Goal: Task Accomplishment & Management: Manage account settings

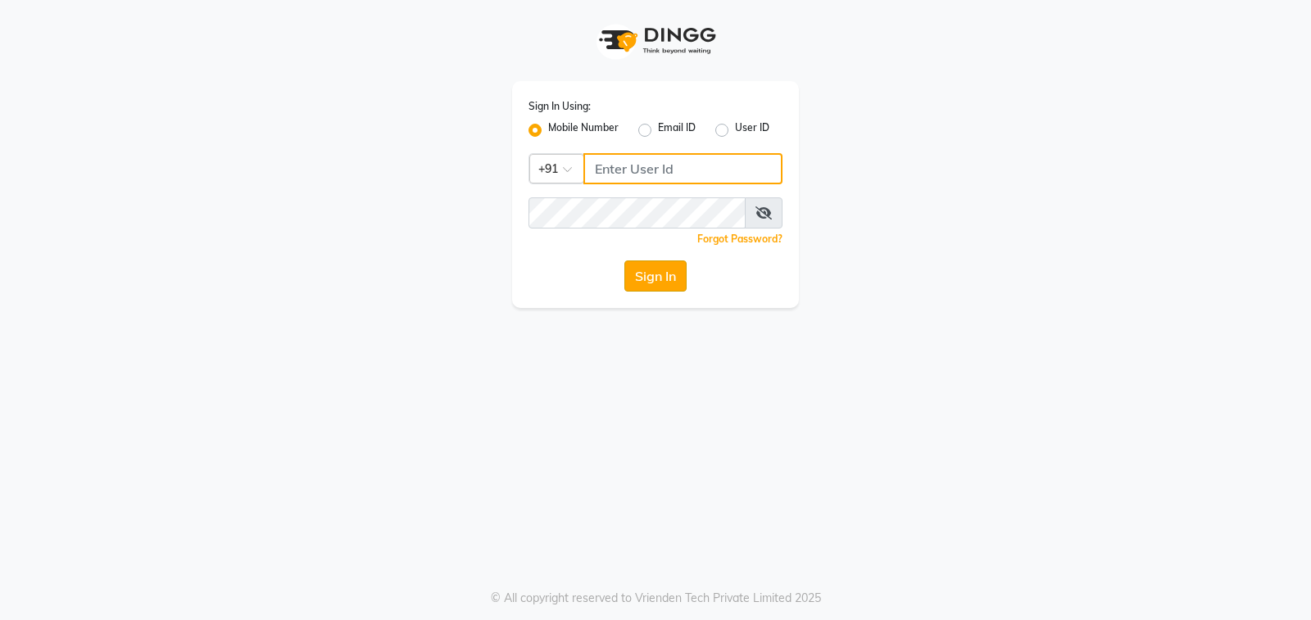
type input "7997662345"
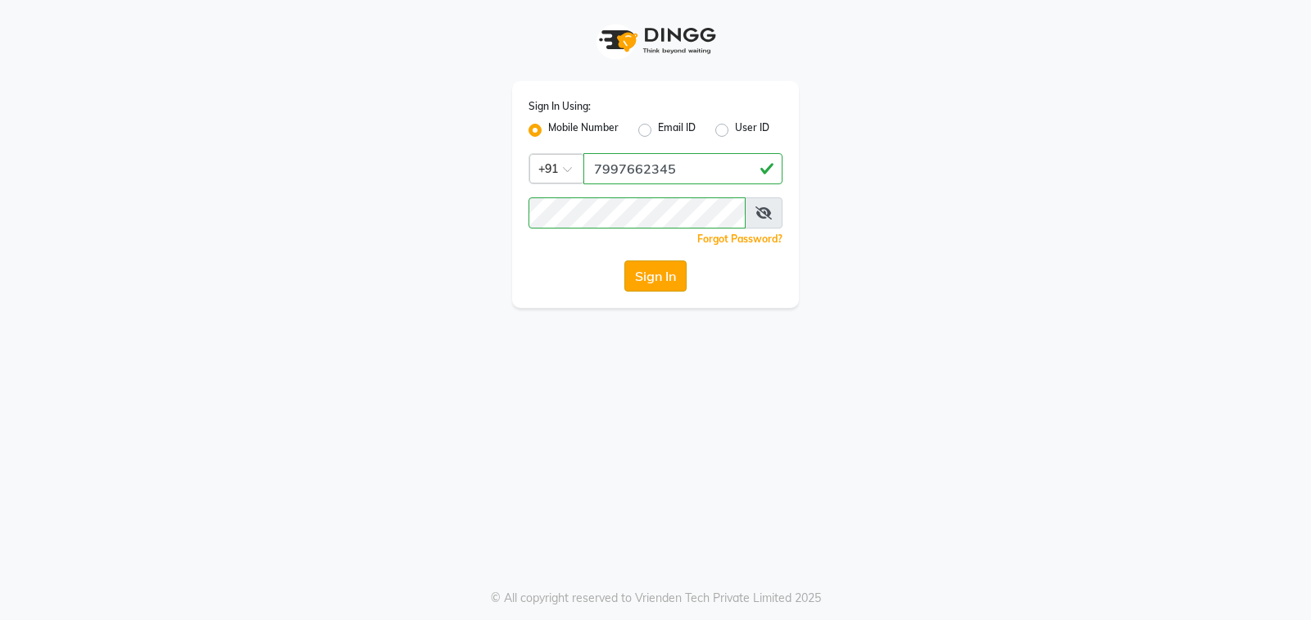
click at [642, 277] on button "Sign In" at bounding box center [655, 276] width 62 height 31
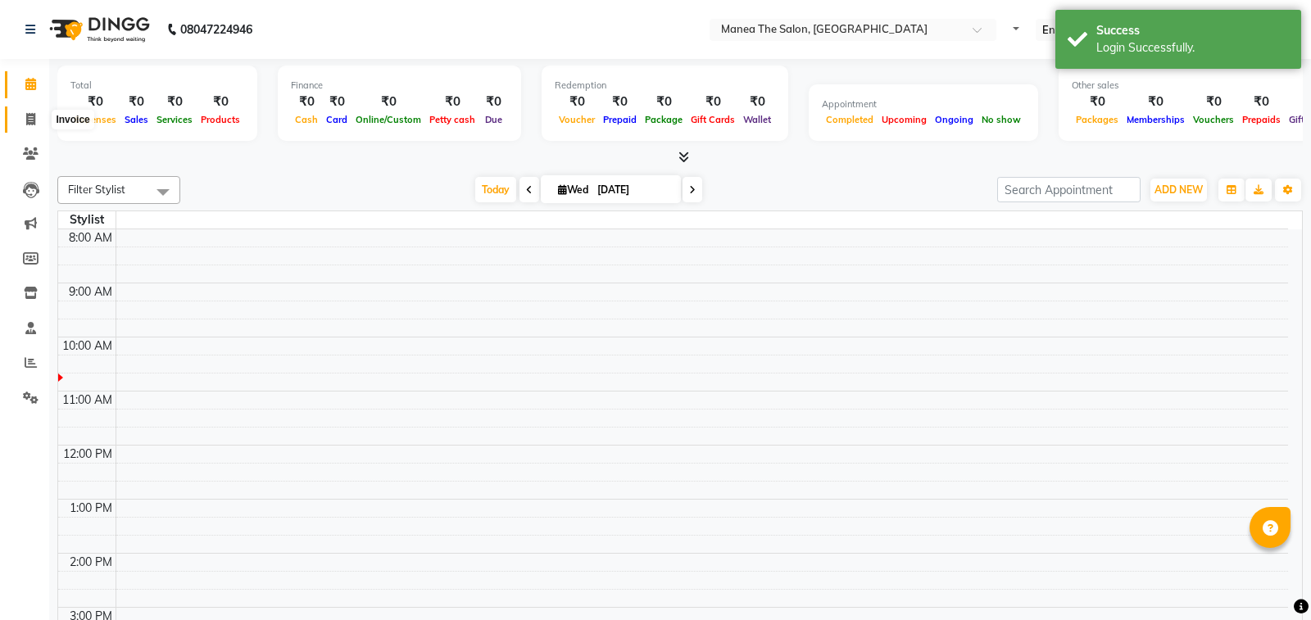
select select "en"
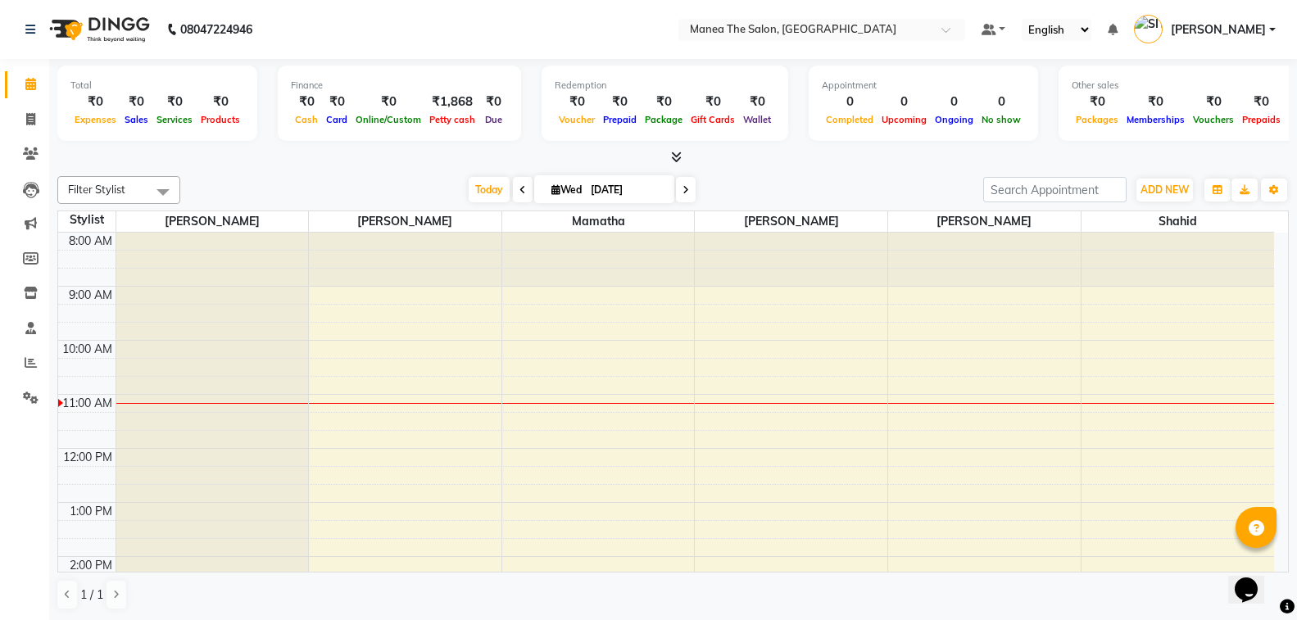
click at [1214, 27] on span "[PERSON_NAME]" at bounding box center [1218, 29] width 95 height 17
click at [1182, 115] on link "Sign out" at bounding box center [1192, 117] width 150 height 25
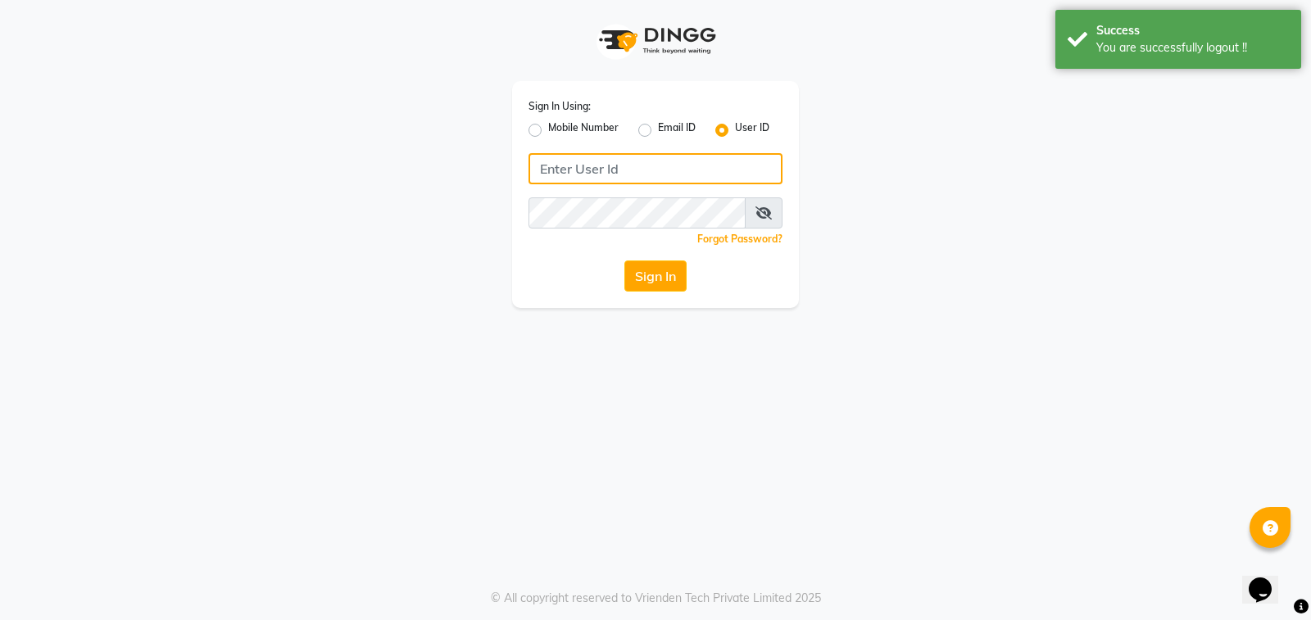
type input "7997662345"
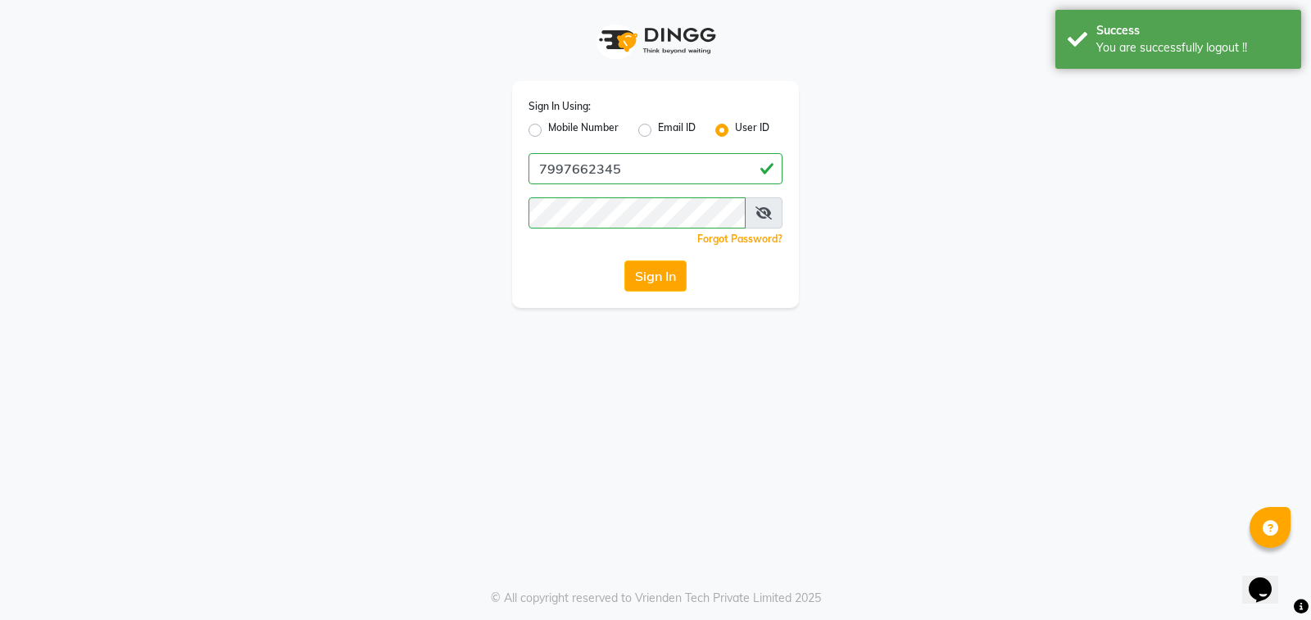
click at [548, 131] on label "Mobile Number" at bounding box center [583, 130] width 70 height 20
click at [548, 131] on input "Mobile Number" at bounding box center [553, 125] width 11 height 11
radio input "true"
radio input "false"
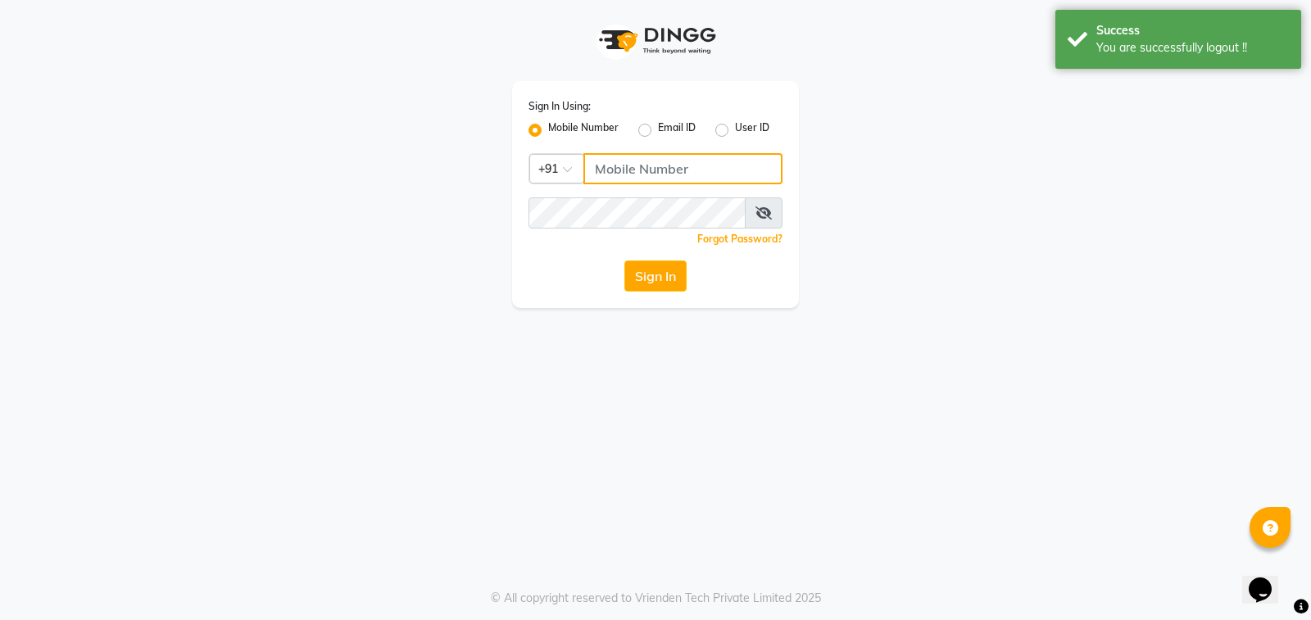
drag, startPoint x: 606, startPoint y: 169, endPoint x: 700, endPoint y: 169, distance: 94.2
click at [608, 169] on input "Username" at bounding box center [682, 168] width 199 height 31
type input "9490021622"
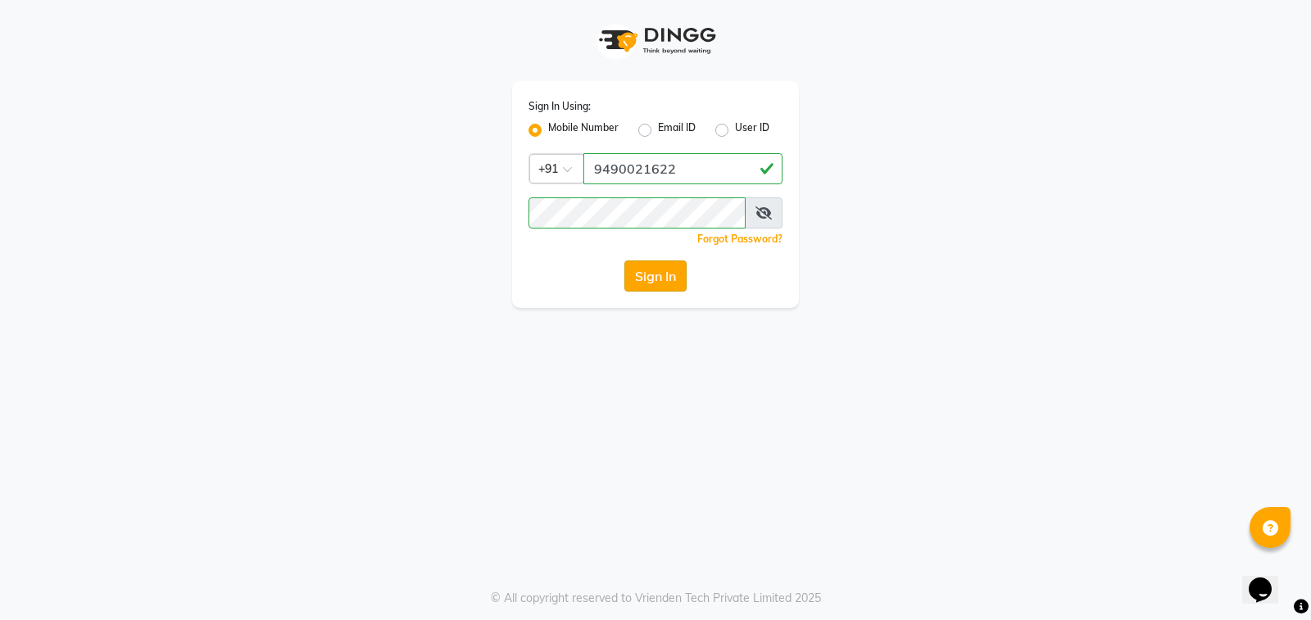
click at [647, 278] on button "Sign In" at bounding box center [655, 276] width 62 height 31
click at [647, 278] on div "Sign In" at bounding box center [656, 276] width 254 height 31
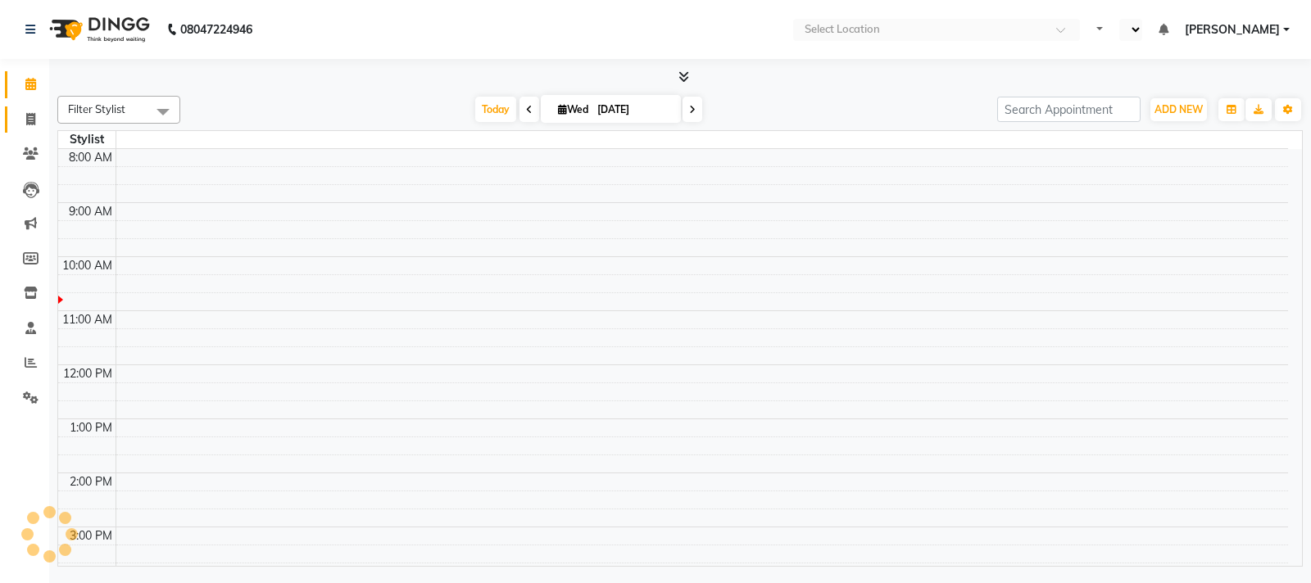
click at [30, 124] on icon at bounding box center [30, 119] width 9 height 12
select select "en"
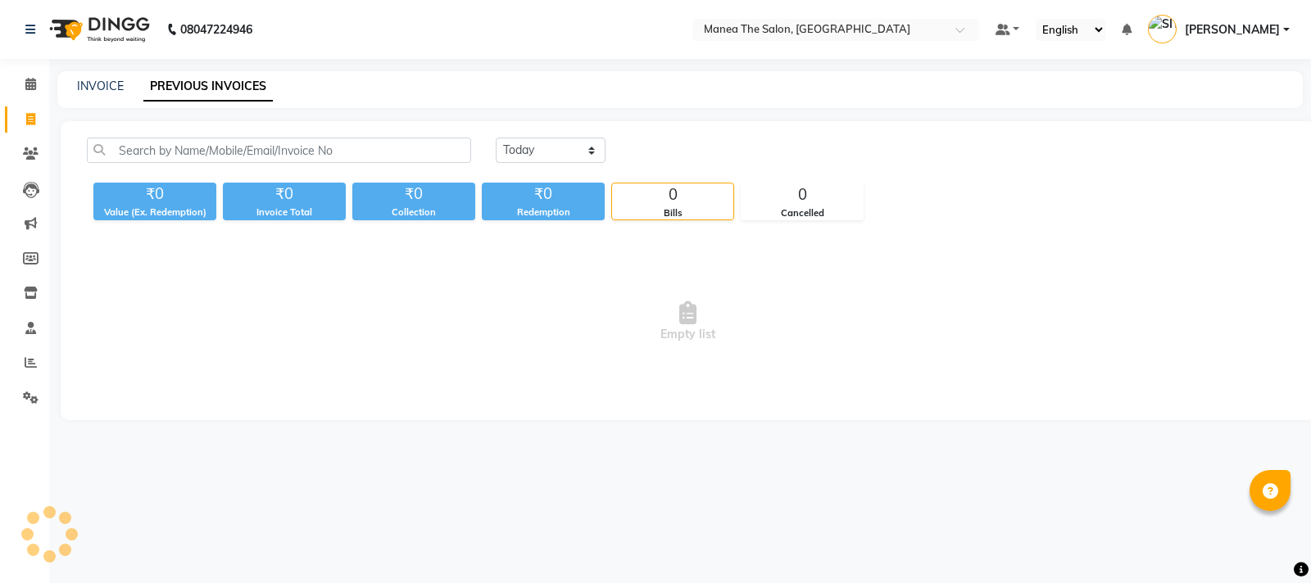
select select "range"
click at [496, 138] on select "Today Yesterday Custom Range" at bounding box center [551, 150] width 110 height 25
click at [713, 147] on input "03-09-2025" at bounding box center [684, 150] width 115 height 23
select select "9"
select select "2025"
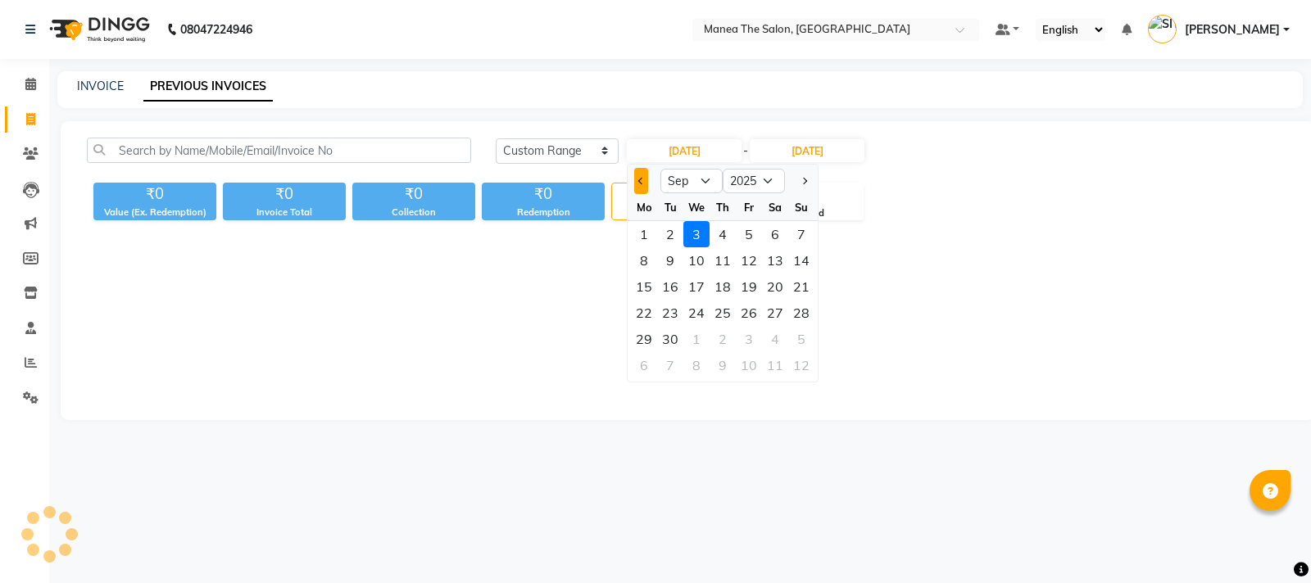
click at [637, 183] on button "Previous month" at bounding box center [641, 181] width 14 height 26
select select "8"
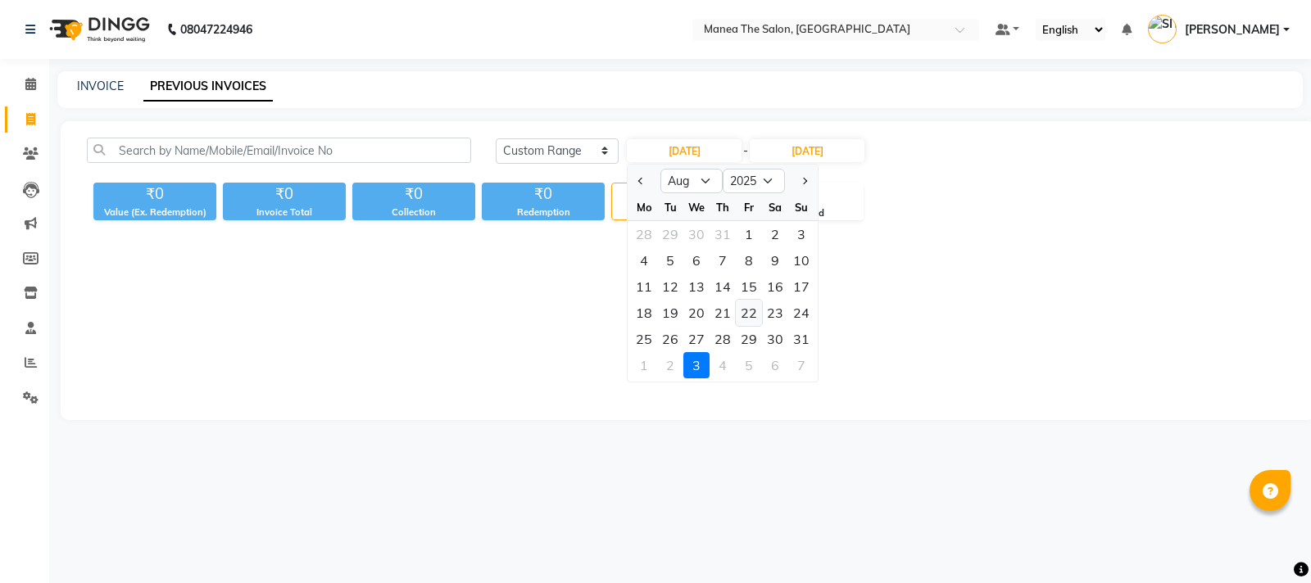
click at [750, 311] on div "22" at bounding box center [749, 313] width 26 height 26
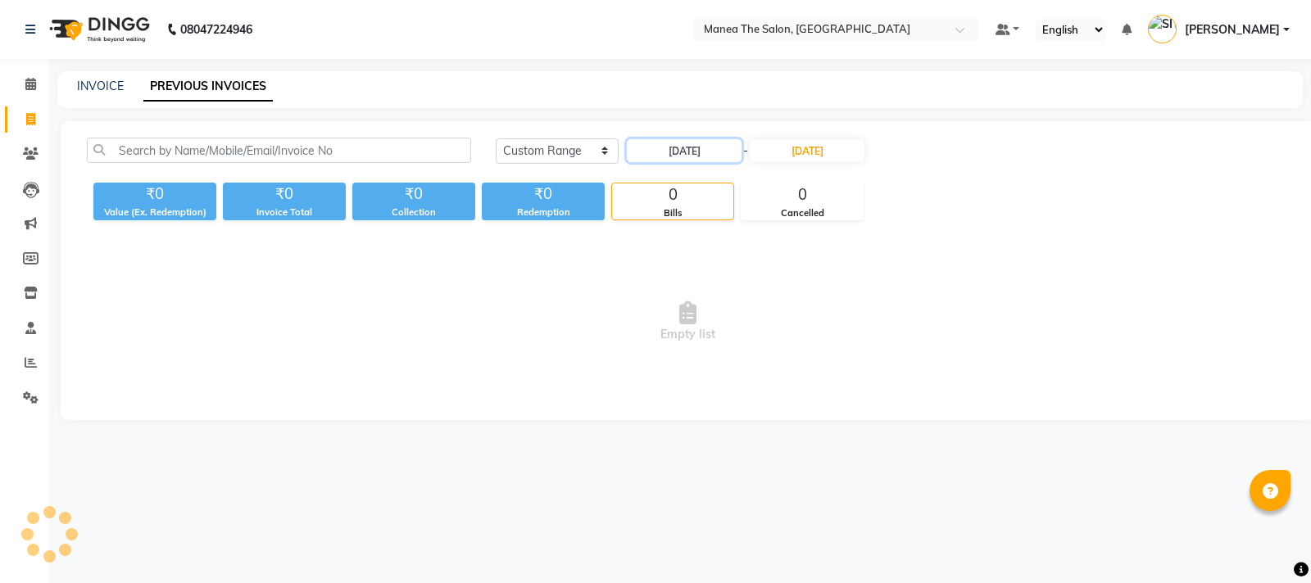
type input "22-08-2025"
click at [818, 149] on input "[DATE]" at bounding box center [807, 150] width 115 height 23
select select "9"
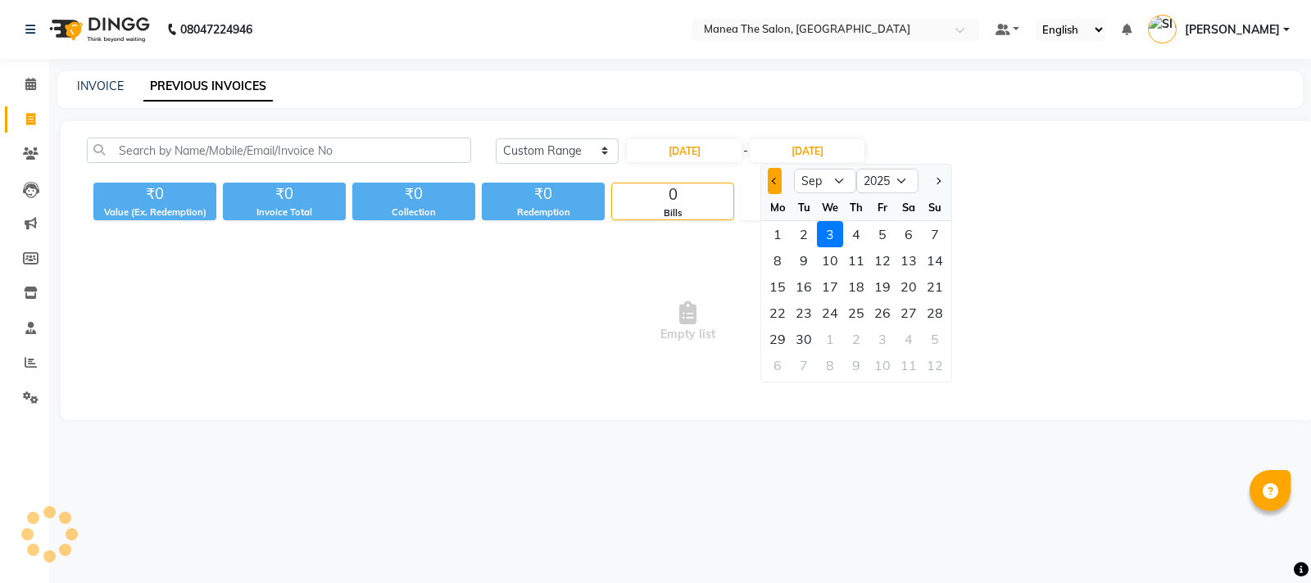
click at [773, 183] on button "Previous month" at bounding box center [775, 181] width 14 height 26
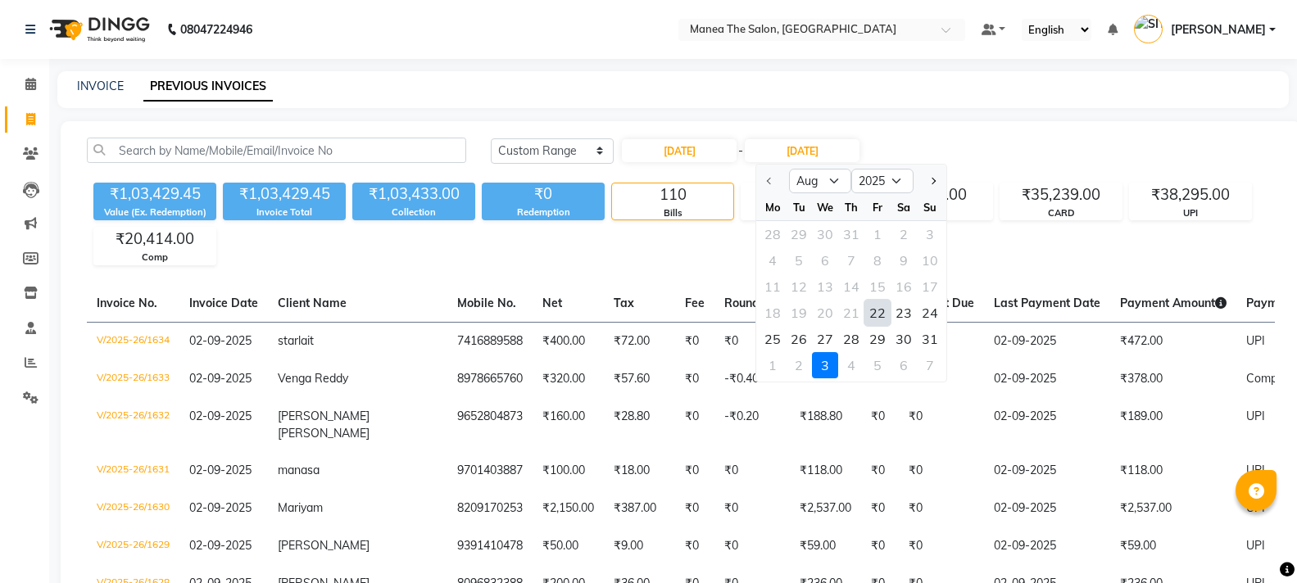
click at [880, 311] on div "22" at bounding box center [877, 313] width 26 height 26
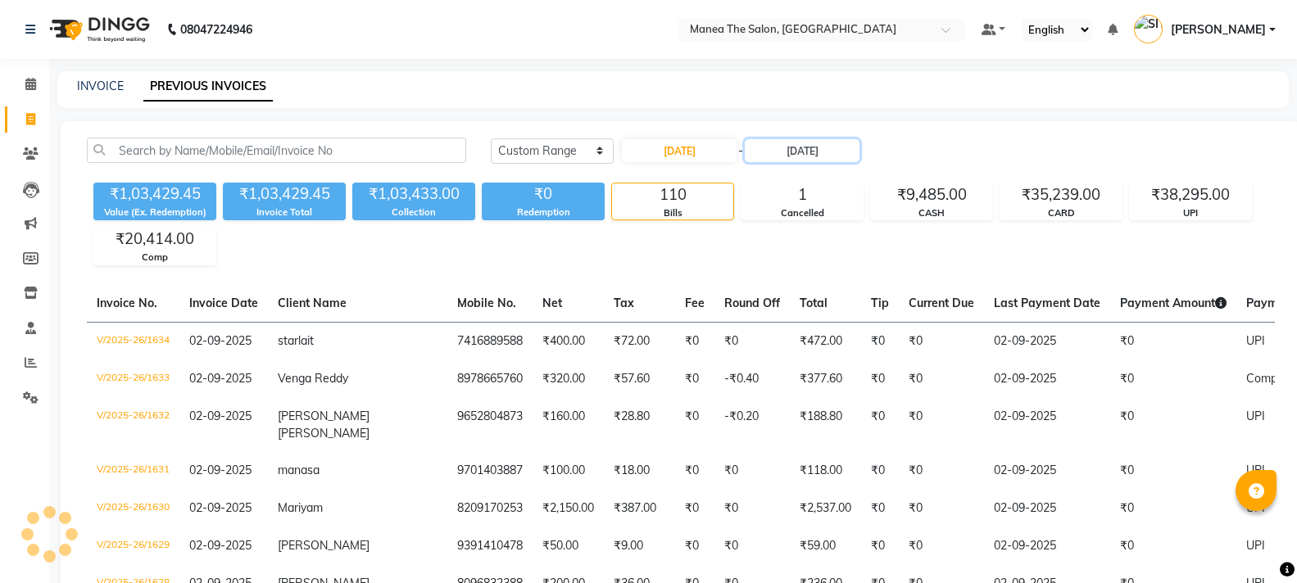
type input "22-08-2025"
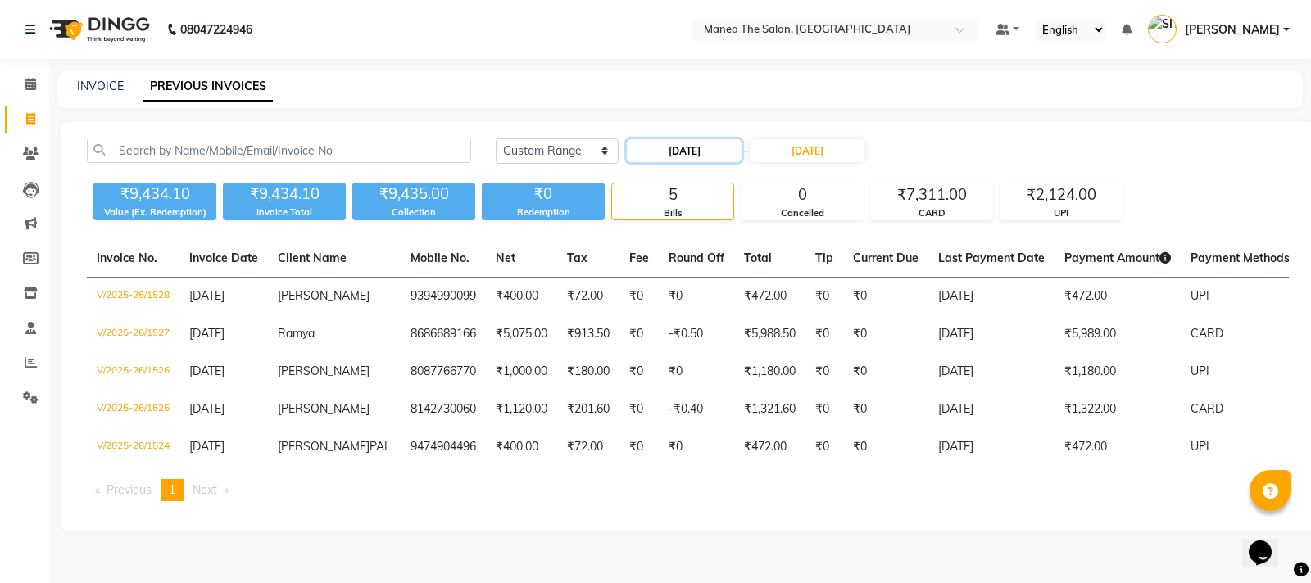
click at [693, 154] on input "22-08-2025" at bounding box center [684, 150] width 115 height 23
select select "8"
select select "2025"
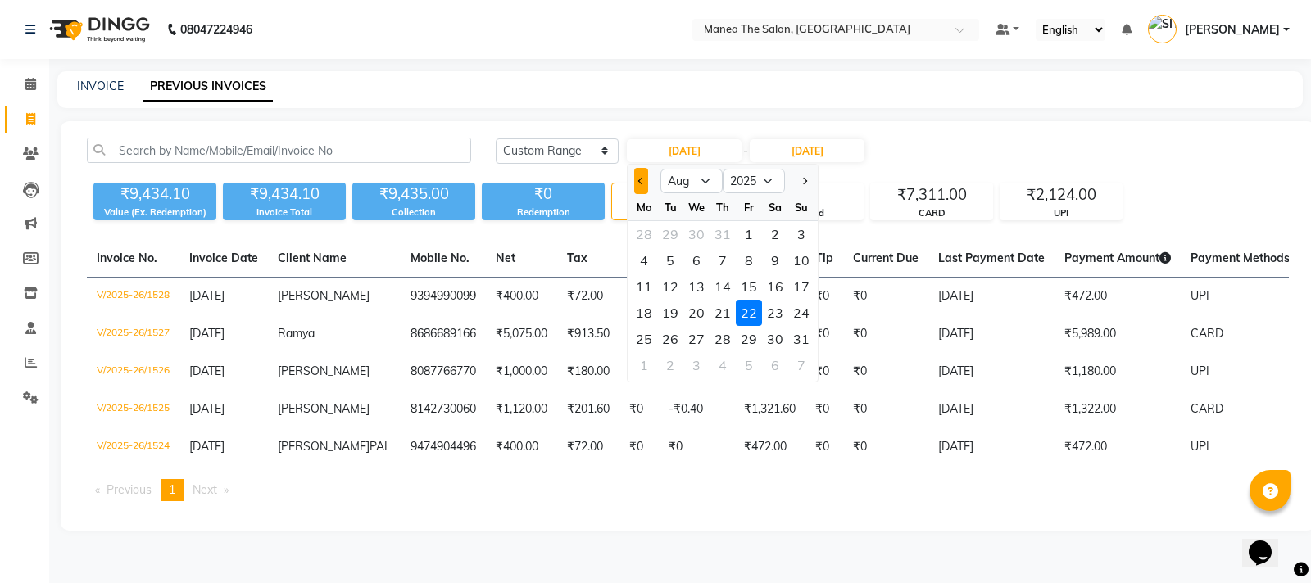
click at [641, 181] on span "Previous month" at bounding box center [641, 181] width 7 height 7
select select "7"
click at [673, 314] on div "22" at bounding box center [670, 313] width 26 height 26
type input "22-07-2025"
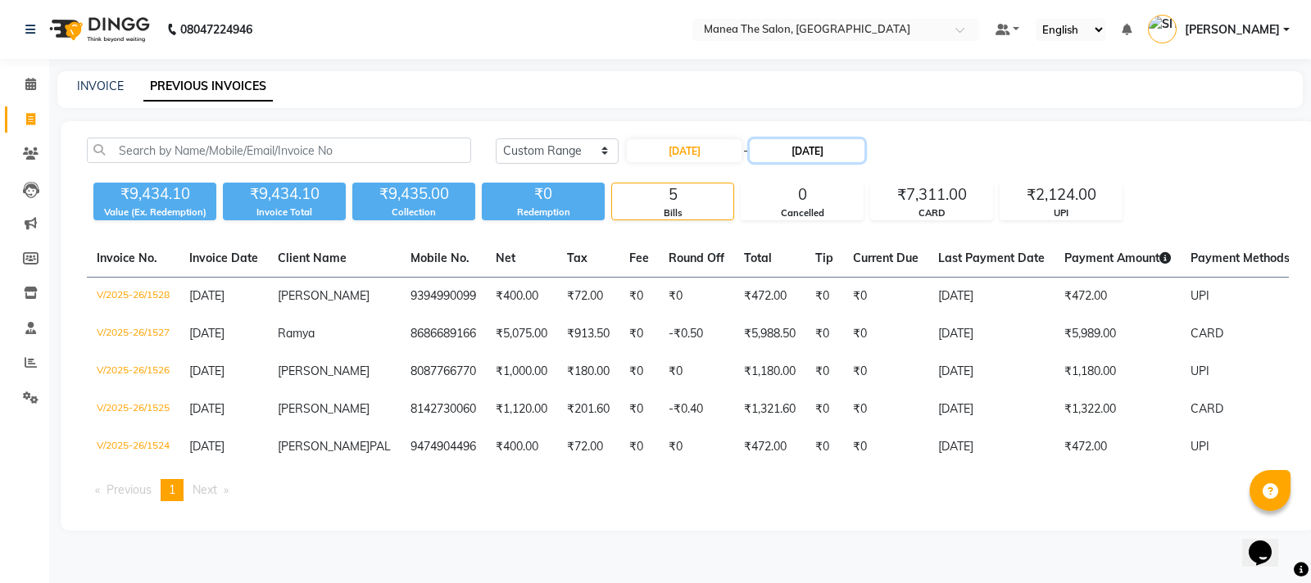
click at [828, 152] on input "22-08-2025" at bounding box center [807, 150] width 115 height 23
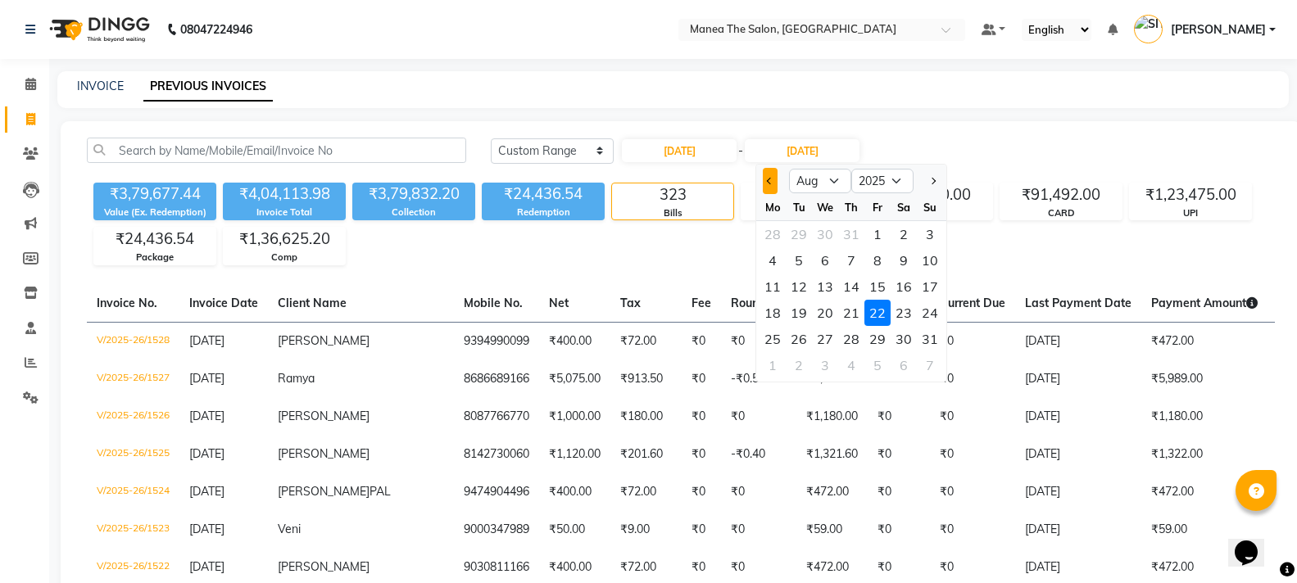
click at [765, 179] on button "Previous month" at bounding box center [770, 181] width 14 height 26
select select "7"
click at [802, 318] on div "22" at bounding box center [799, 313] width 26 height 26
type input "22-07-2025"
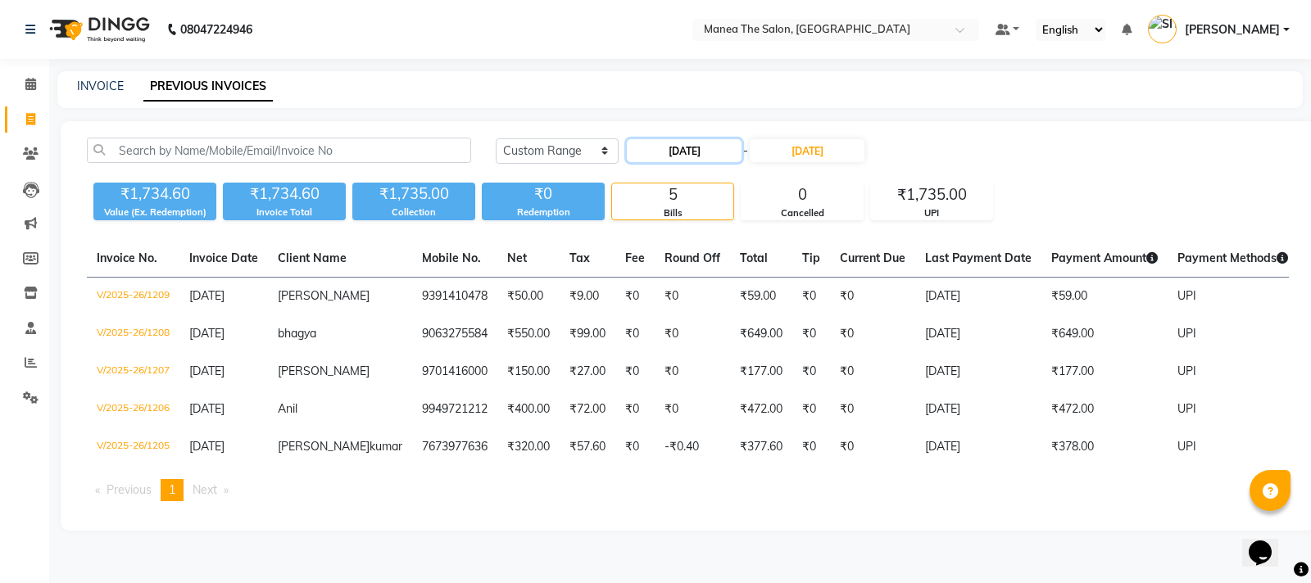
click at [701, 153] on input "22-07-2025" at bounding box center [684, 150] width 115 height 23
select select "7"
select select "2025"
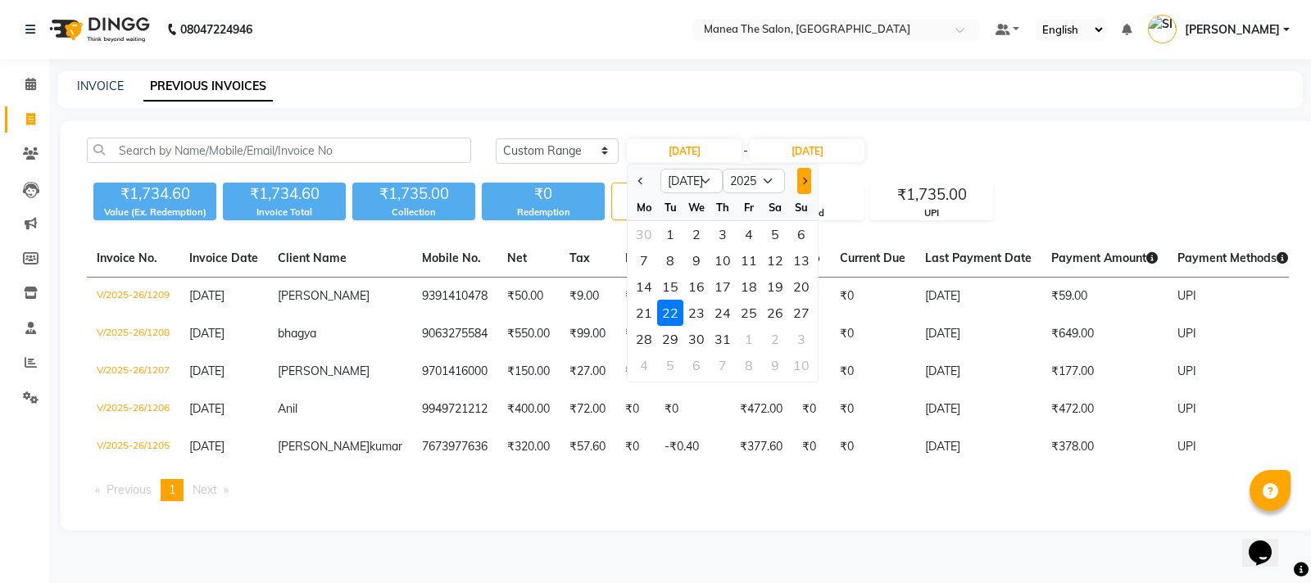
click at [805, 184] on span "Next month" at bounding box center [804, 181] width 7 height 7
select select "8"
click at [728, 315] on div "21" at bounding box center [723, 313] width 26 height 26
type input "21-08-2025"
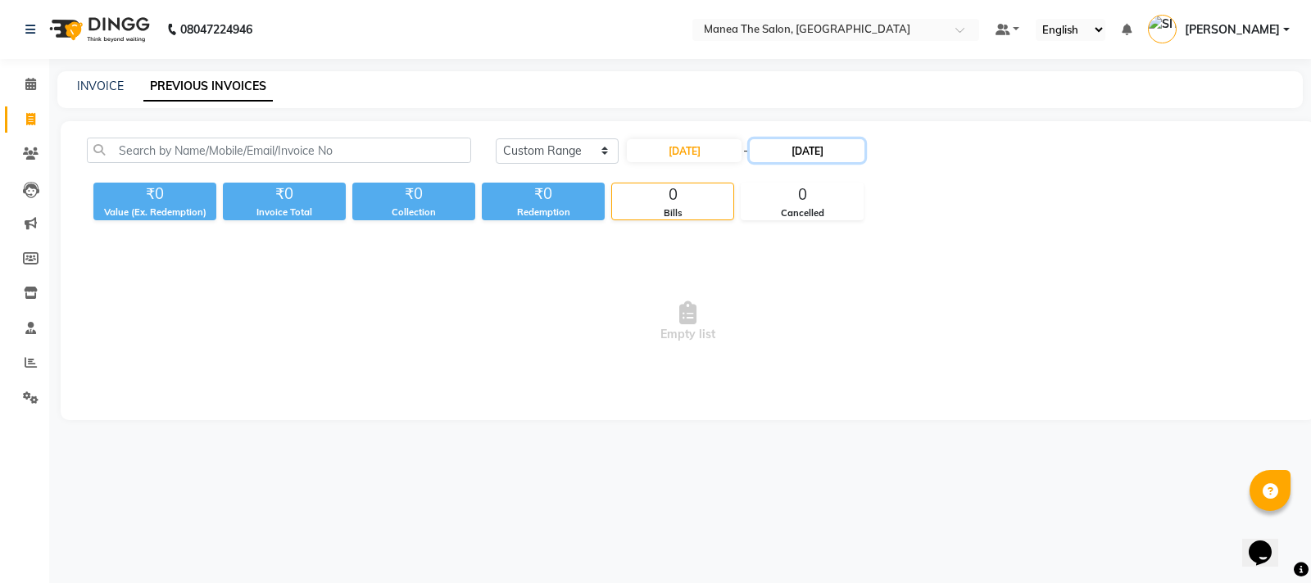
click at [814, 146] on input "22-07-2025" at bounding box center [807, 150] width 115 height 23
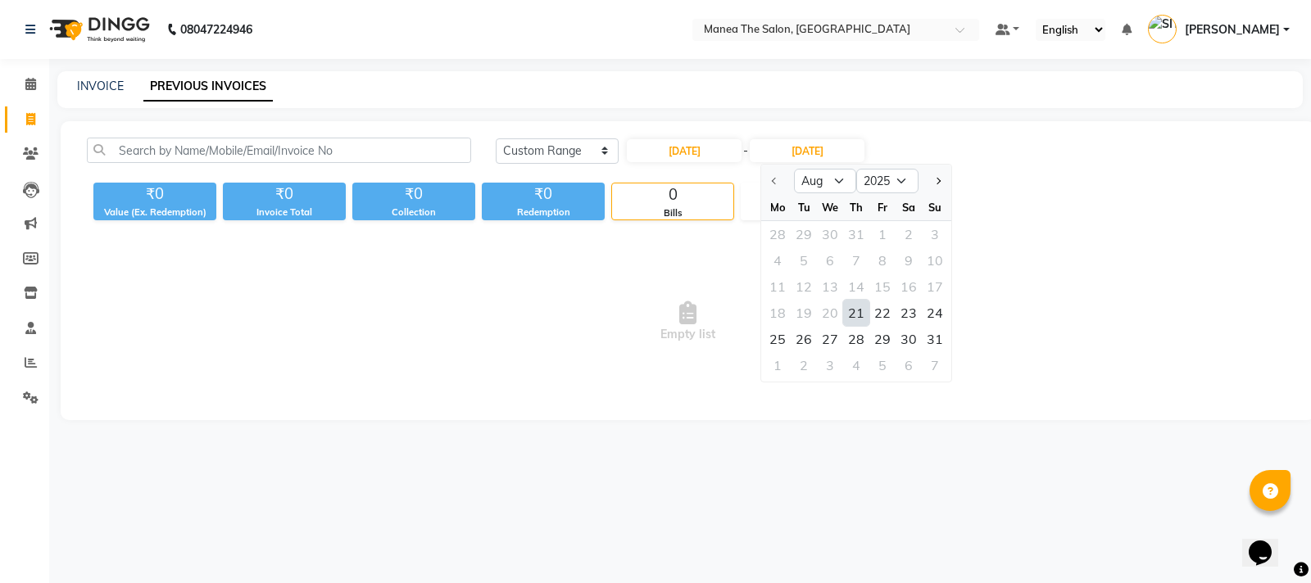
click at [849, 310] on div "21" at bounding box center [856, 313] width 26 height 26
type input "21-08-2025"
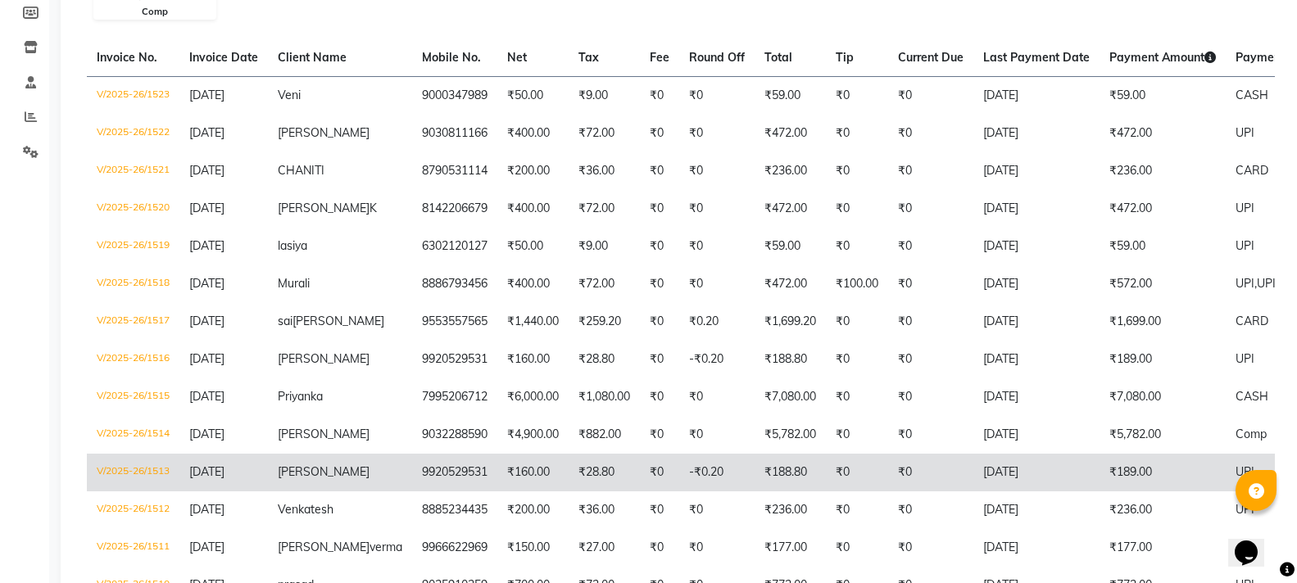
scroll to position [387, 0]
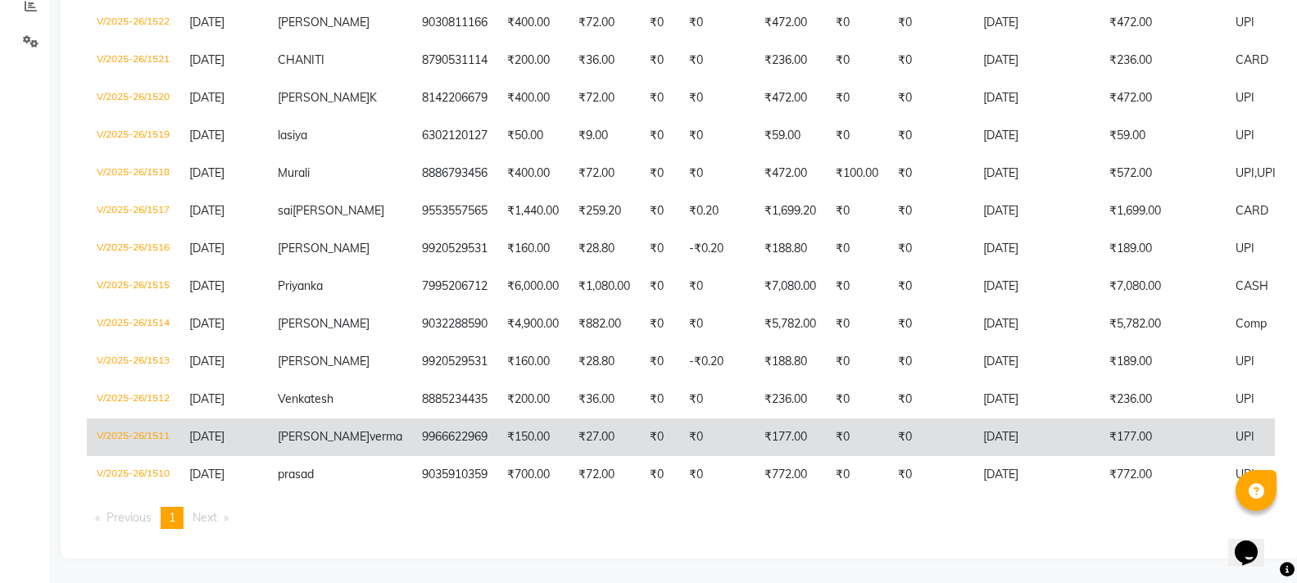
click at [143, 419] on td "V/2025-26/1511" at bounding box center [133, 438] width 93 height 38
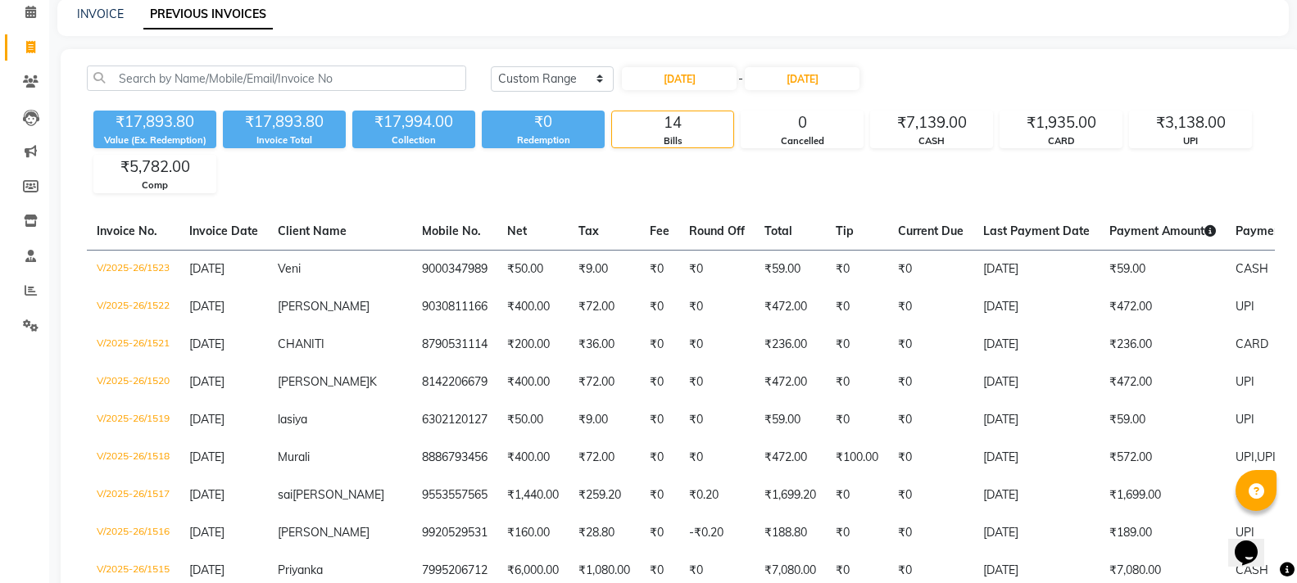
scroll to position [59, 0]
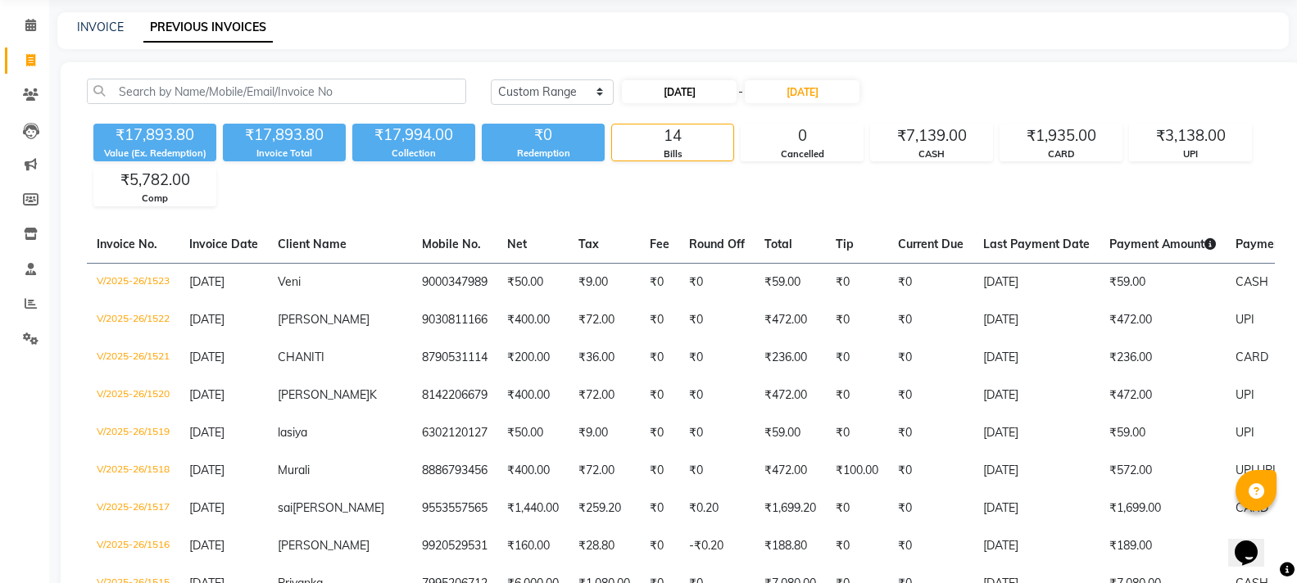
click at [694, 93] on input "21-08-2025" at bounding box center [679, 91] width 115 height 23
select select "8"
select select "2025"
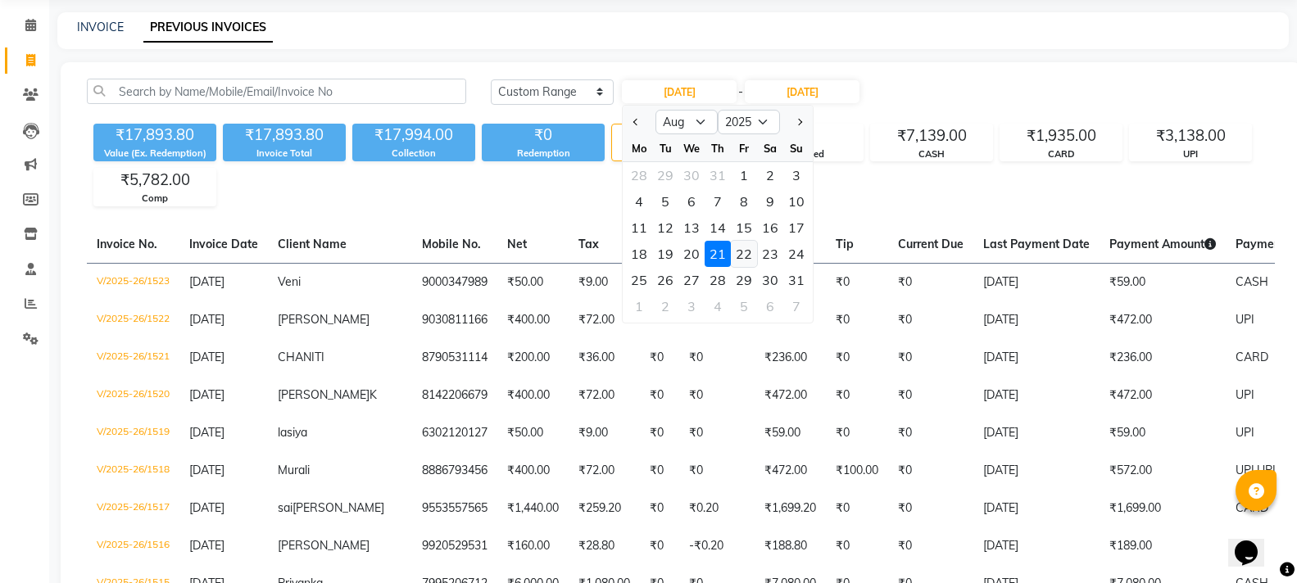
click at [741, 254] on div "22" at bounding box center [744, 254] width 26 height 26
type input "22-08-2025"
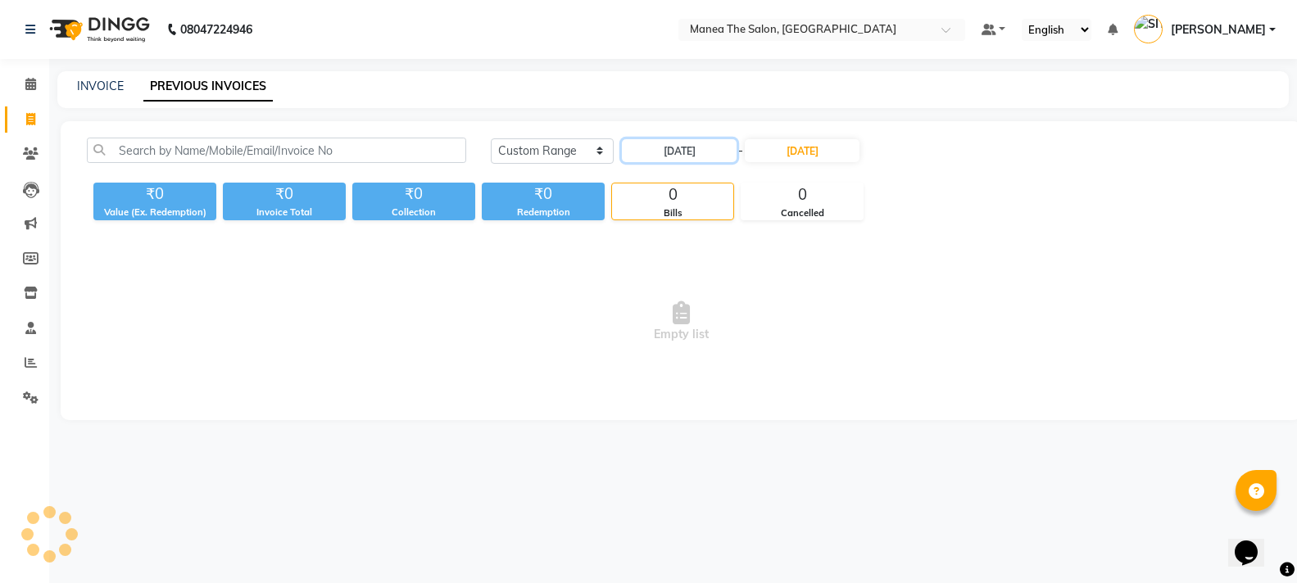
scroll to position [0, 0]
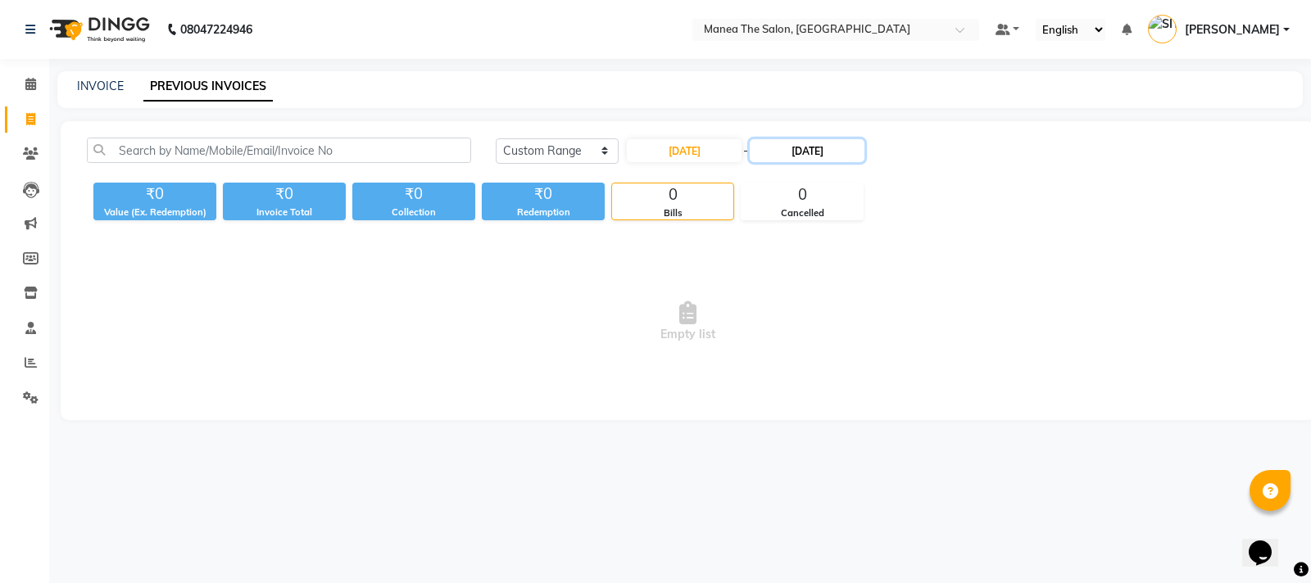
click at [801, 147] on input "21-08-2025" at bounding box center [807, 150] width 115 height 23
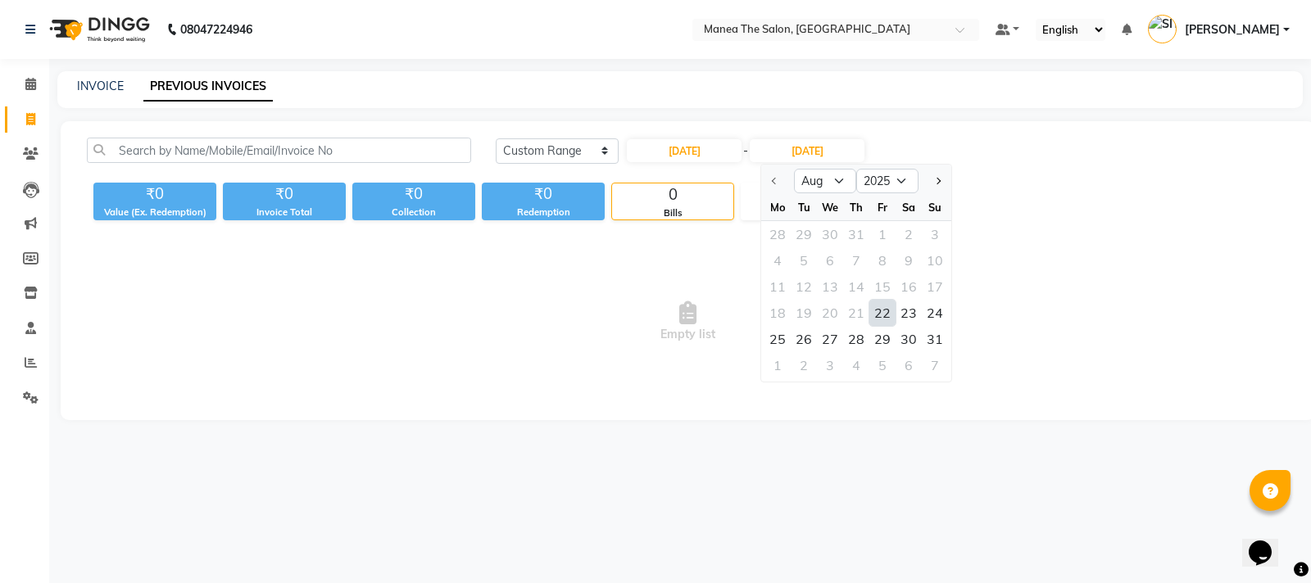
click at [885, 319] on div "22" at bounding box center [882, 313] width 26 height 26
type input "22-08-2025"
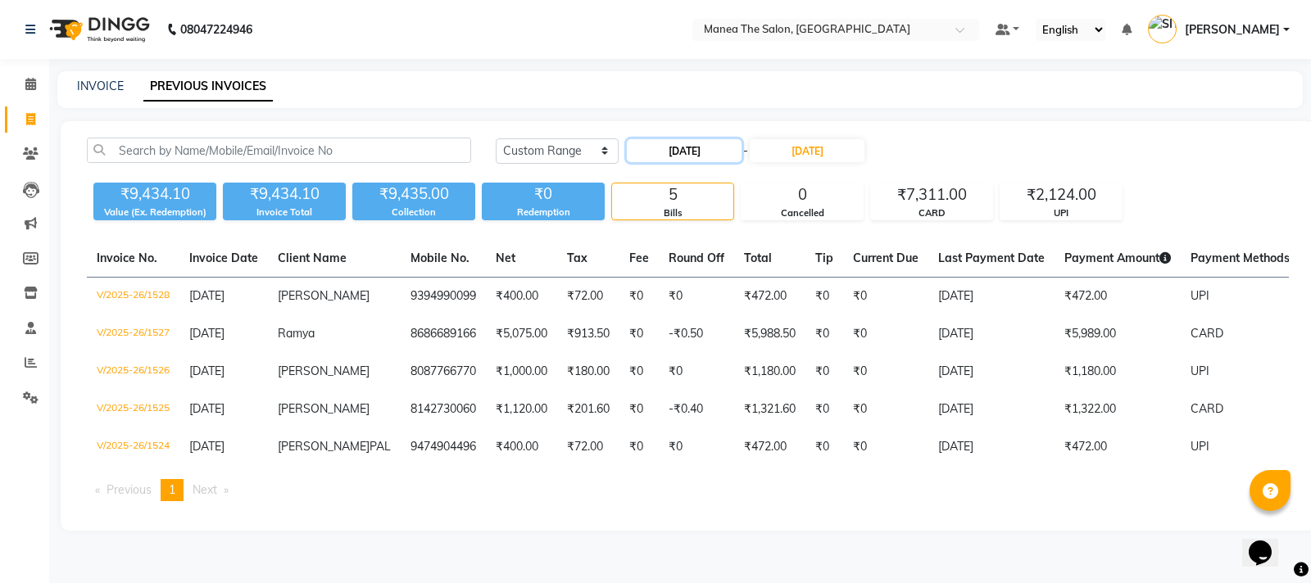
click at [674, 155] on input "22-08-2025" at bounding box center [684, 150] width 115 height 23
select select "8"
select select "2025"
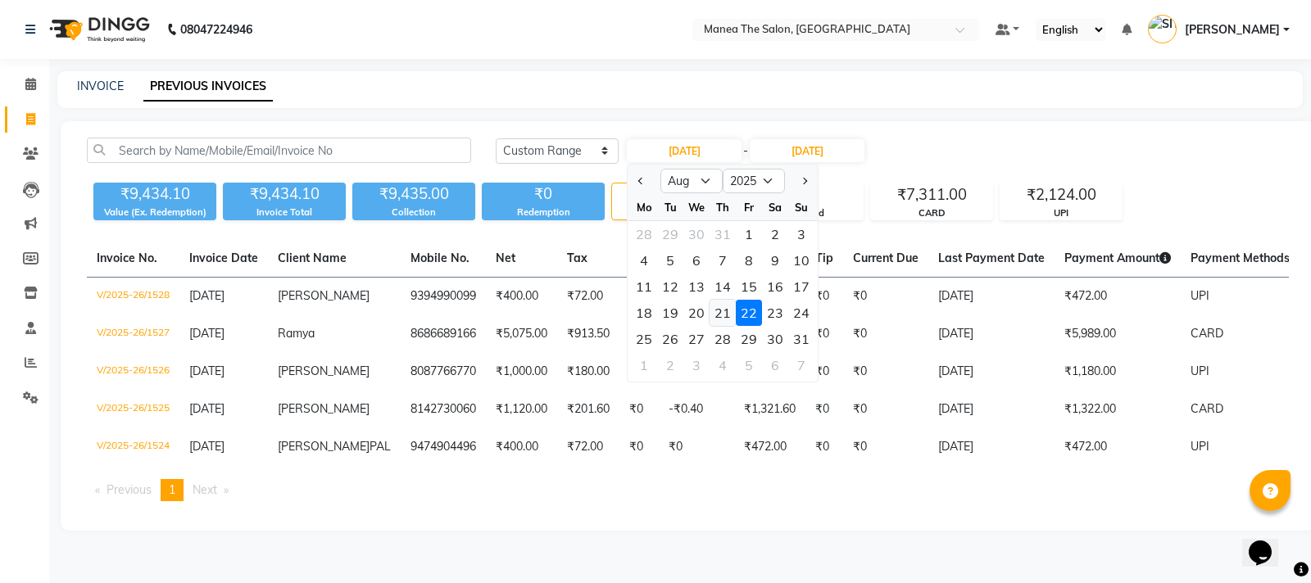
click at [725, 318] on div "21" at bounding box center [723, 313] width 26 height 26
type input "21-08-2025"
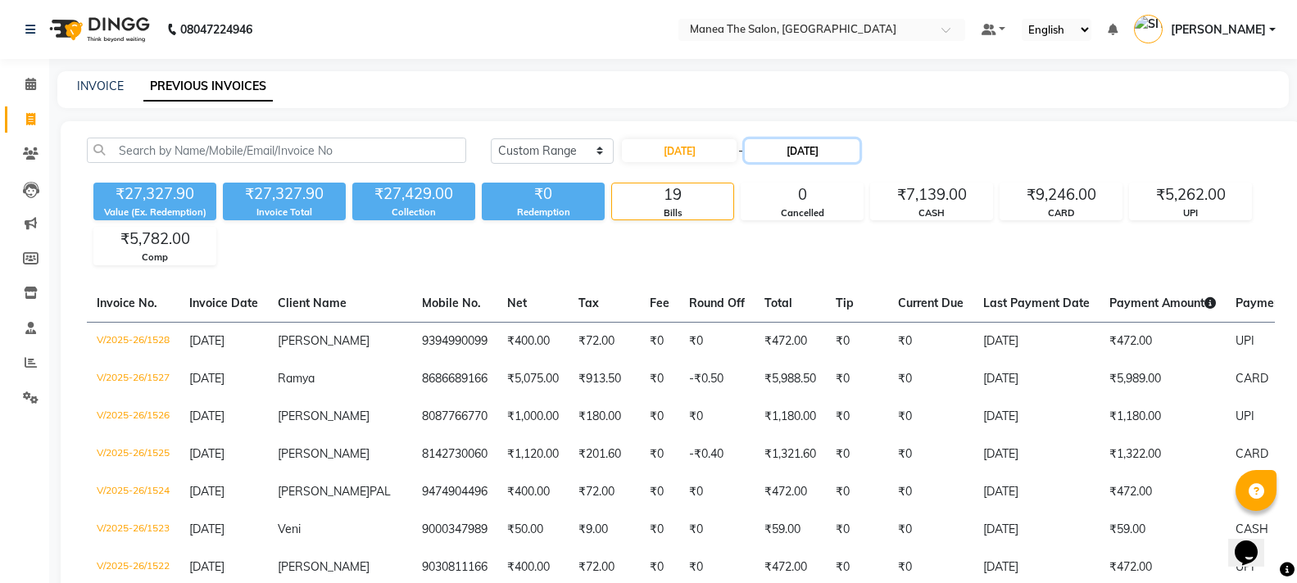
click at [811, 157] on input "22-08-2025" at bounding box center [802, 150] width 115 height 23
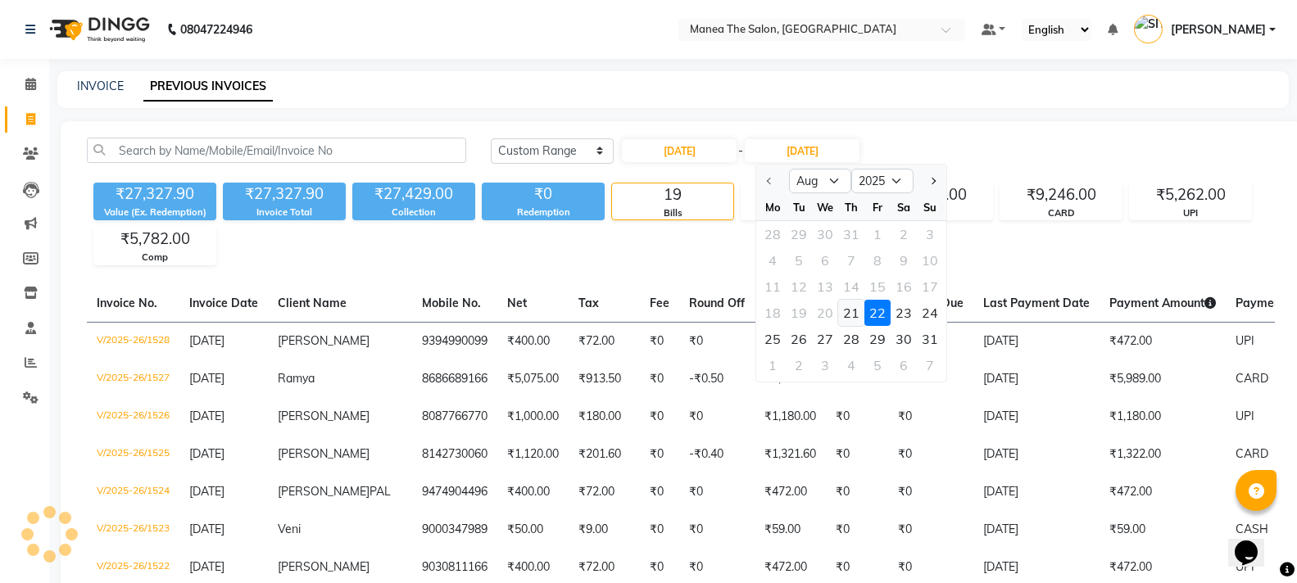
click at [851, 319] on div "21" at bounding box center [851, 313] width 26 height 26
type input "21-08-2025"
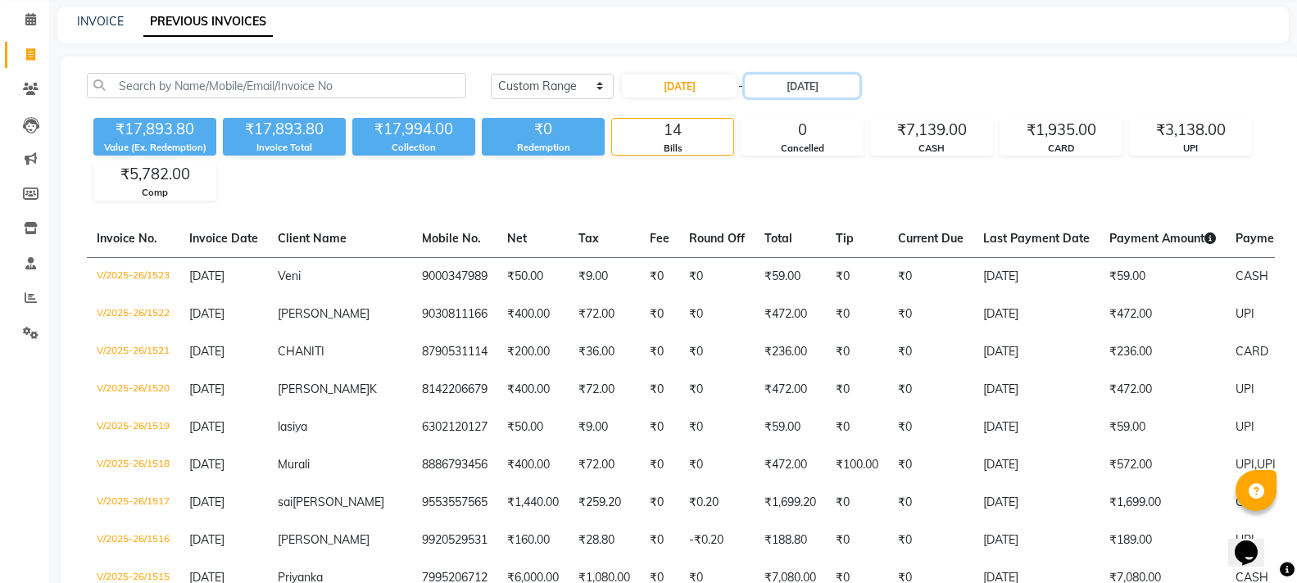
scroll to position [59, 0]
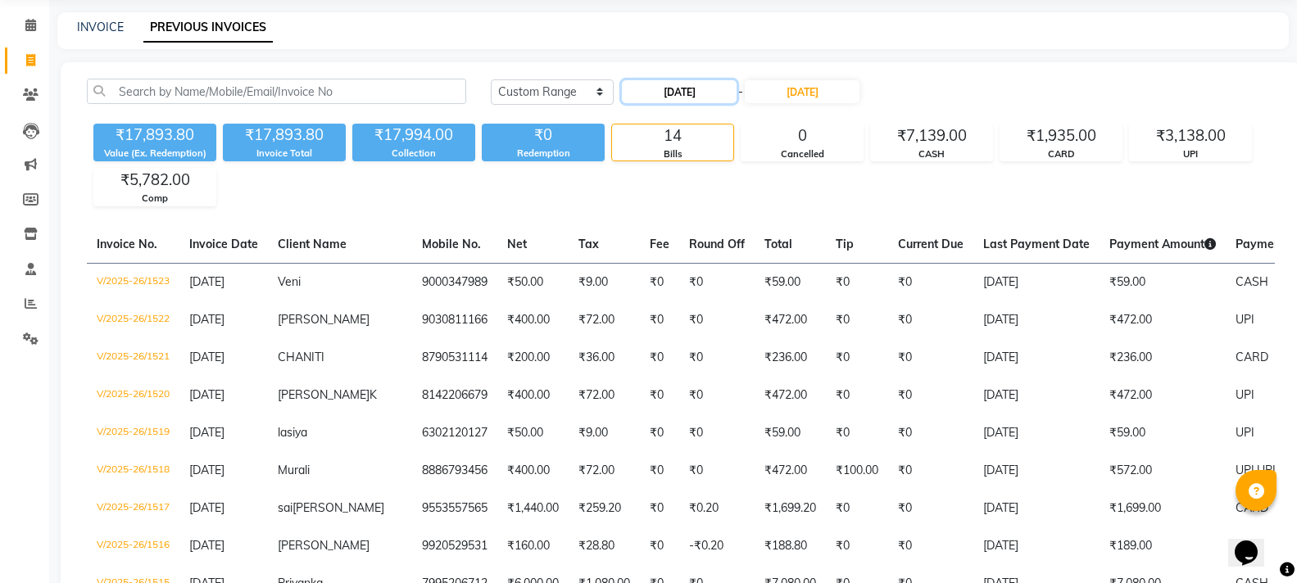
click at [674, 90] on input "21-08-2025" at bounding box center [679, 91] width 115 height 23
select select "8"
select select "2025"
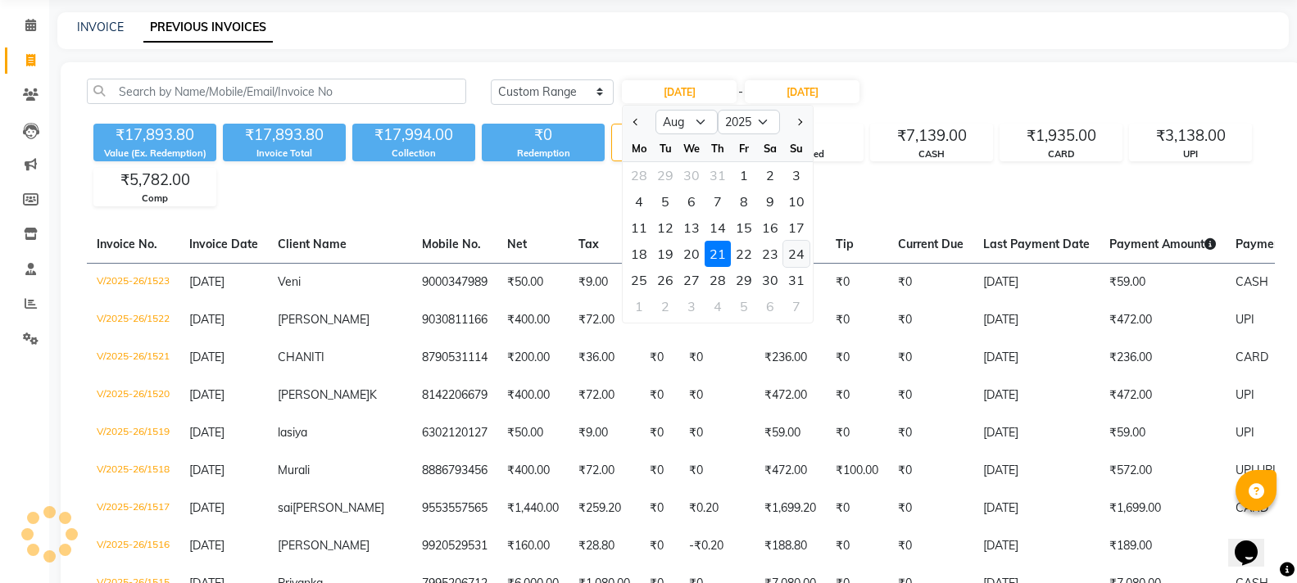
click at [796, 258] on div "24" at bounding box center [796, 254] width 26 height 26
type input "[DATE]"
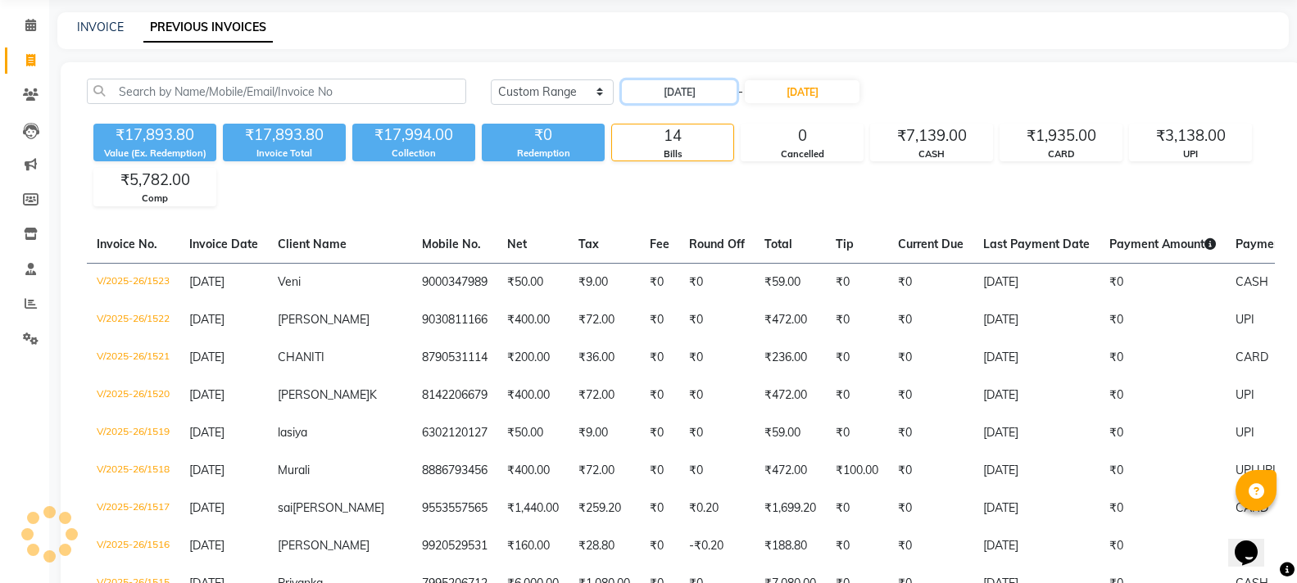
scroll to position [0, 0]
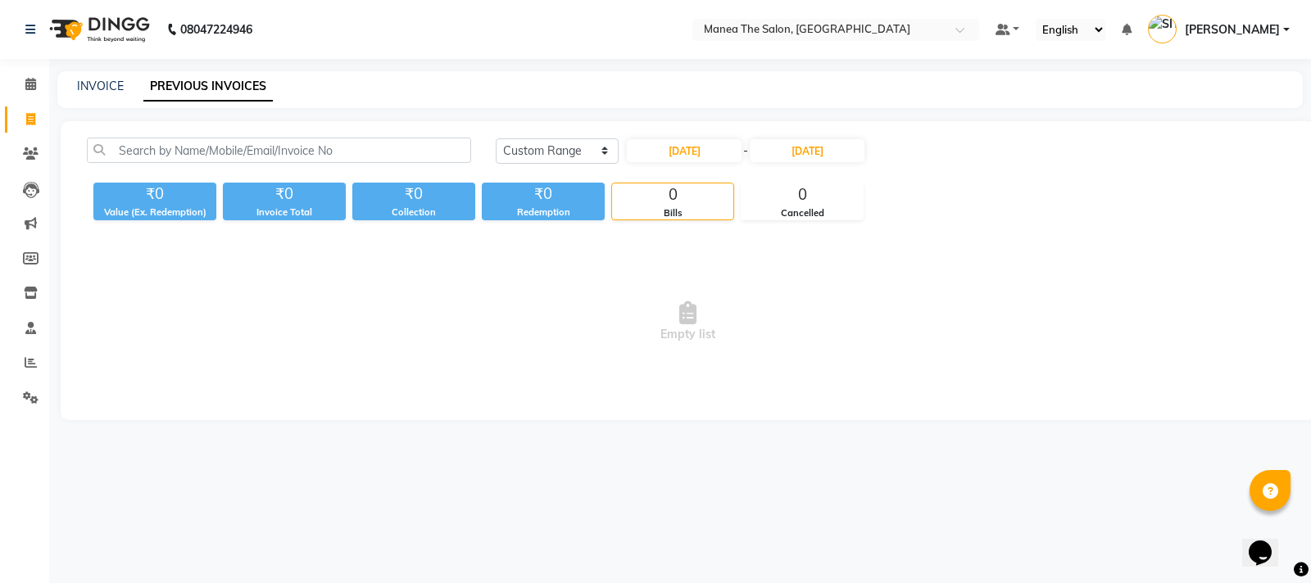
click at [805, 87] on div "INVOICE PREVIOUS INVOICES" at bounding box center [670, 86] width 1226 height 17
click at [814, 154] on input "21-08-2025" at bounding box center [807, 150] width 115 height 23
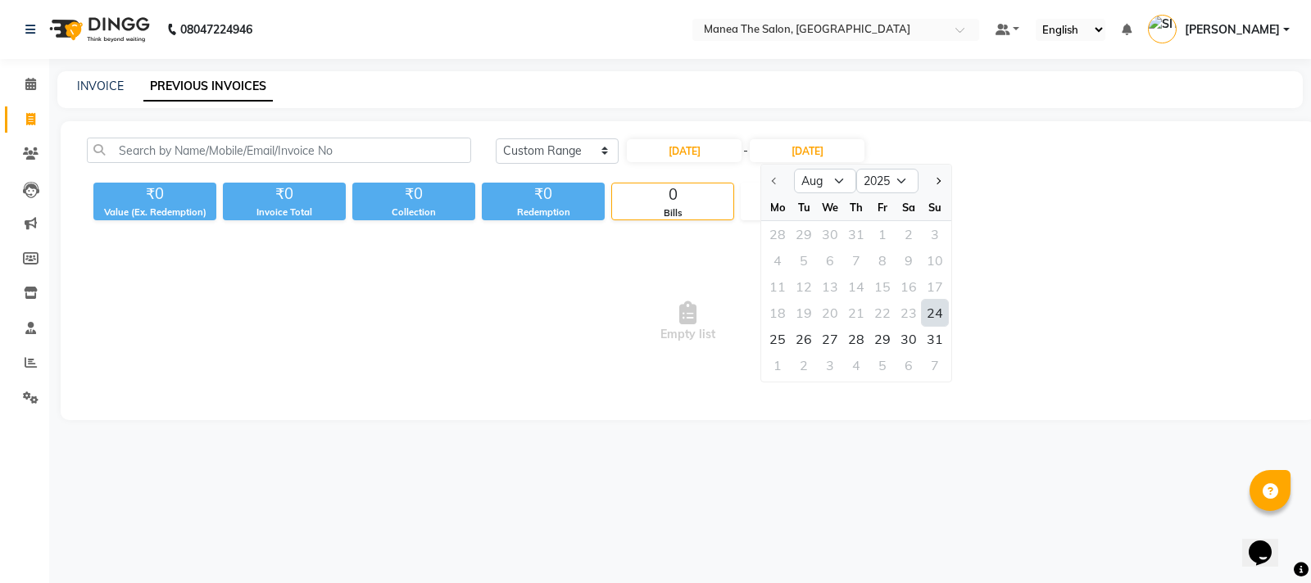
click at [940, 311] on div "24" at bounding box center [935, 313] width 26 height 26
type input "[DATE]"
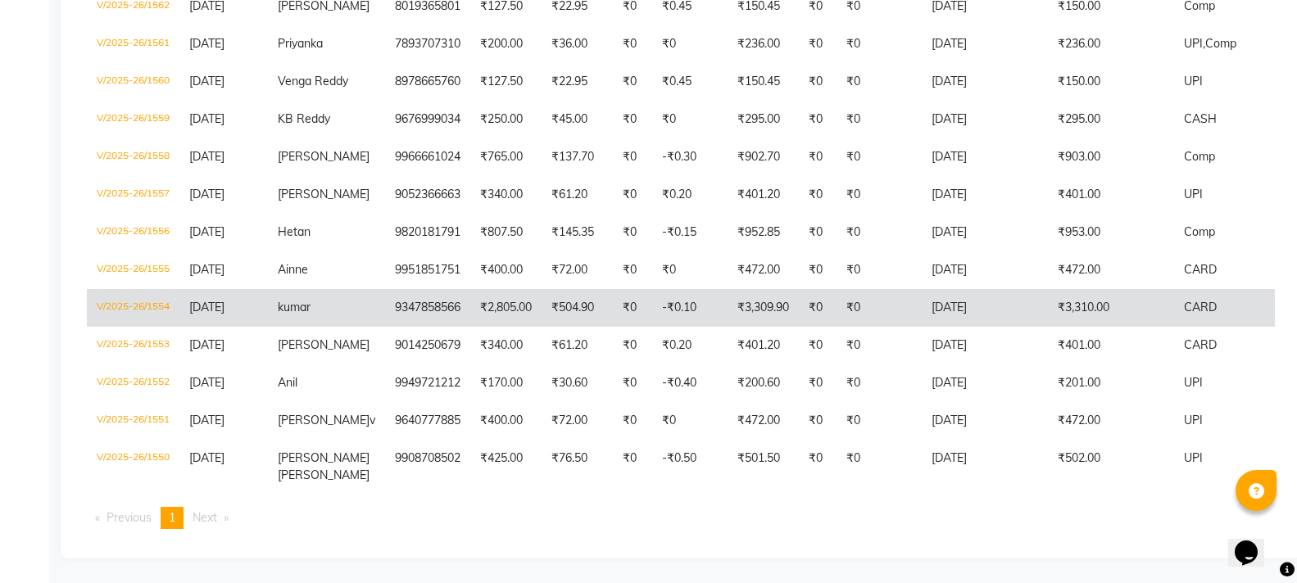
scroll to position [516, 0]
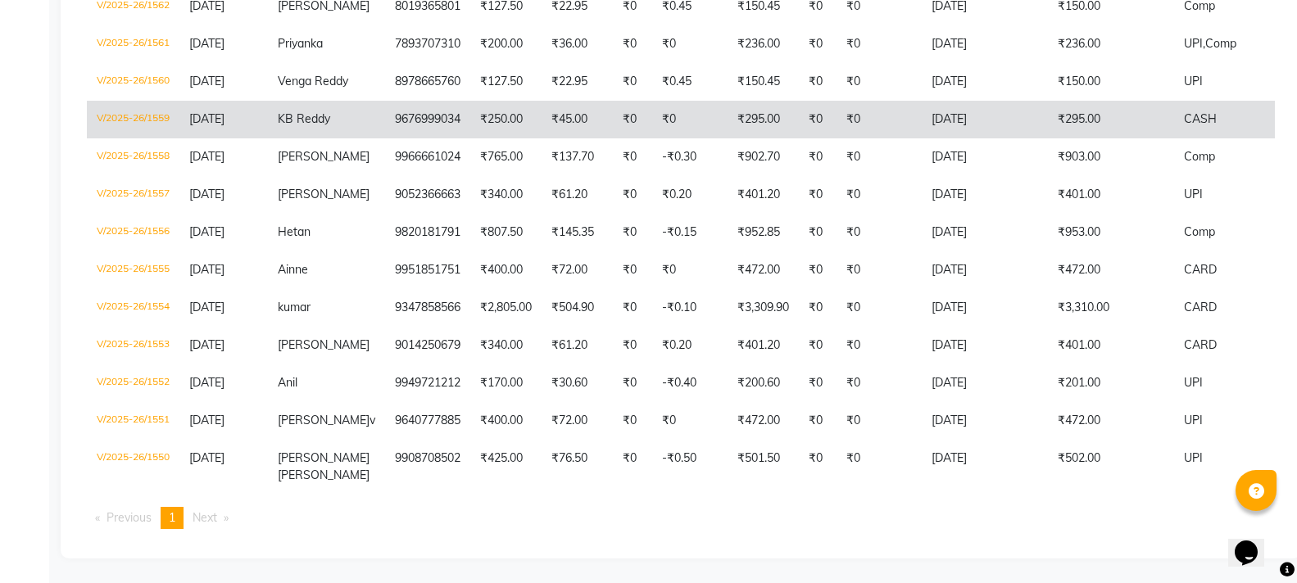
click at [155, 106] on td "V/2025-26/1559" at bounding box center [133, 120] width 93 height 38
click at [137, 108] on td "V/2025-26/1559" at bounding box center [133, 120] width 93 height 38
click at [139, 104] on td "V/2025-26/1559" at bounding box center [133, 120] width 93 height 38
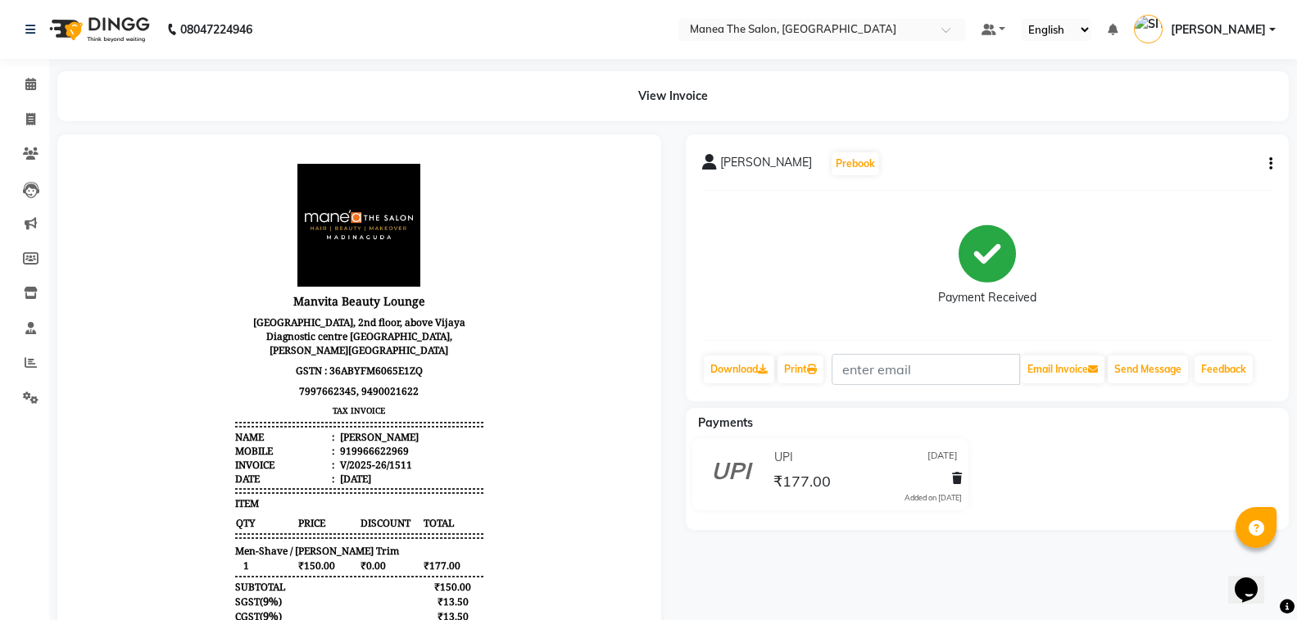
click at [1267, 166] on button "button" at bounding box center [1268, 164] width 10 height 17
click at [1144, 188] on div "Edit Invoice" at bounding box center [1162, 185] width 168 height 20
select select "service"
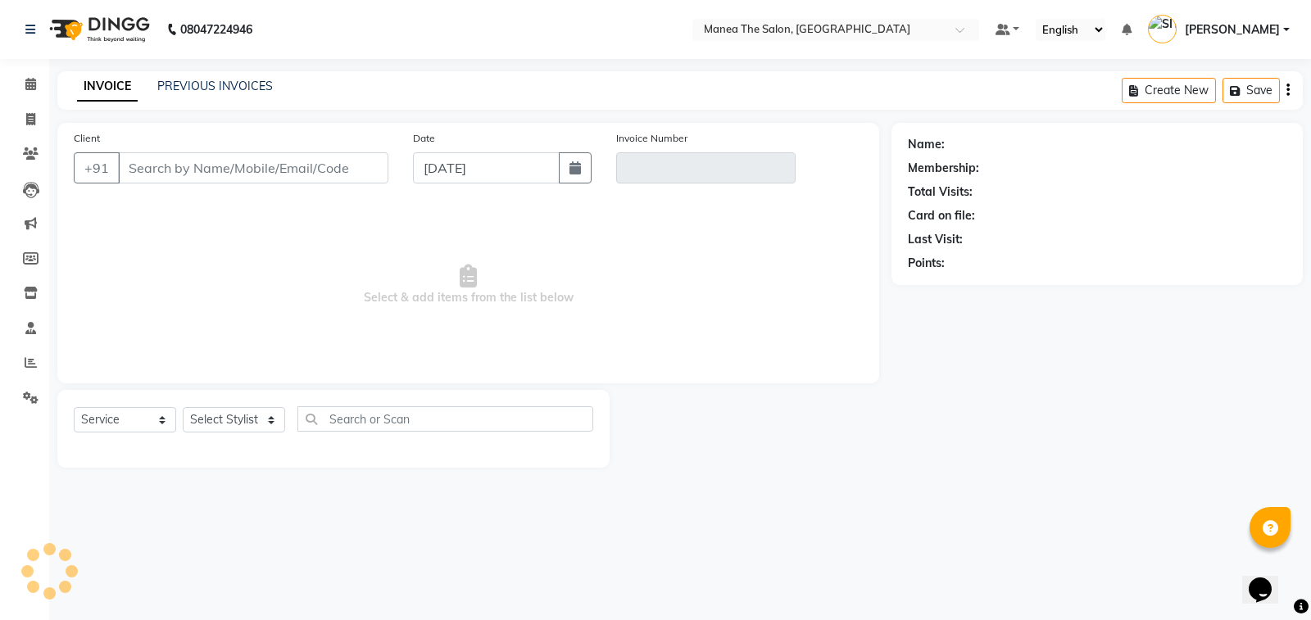
type input "9966622969"
type input "V/2025-26/1511"
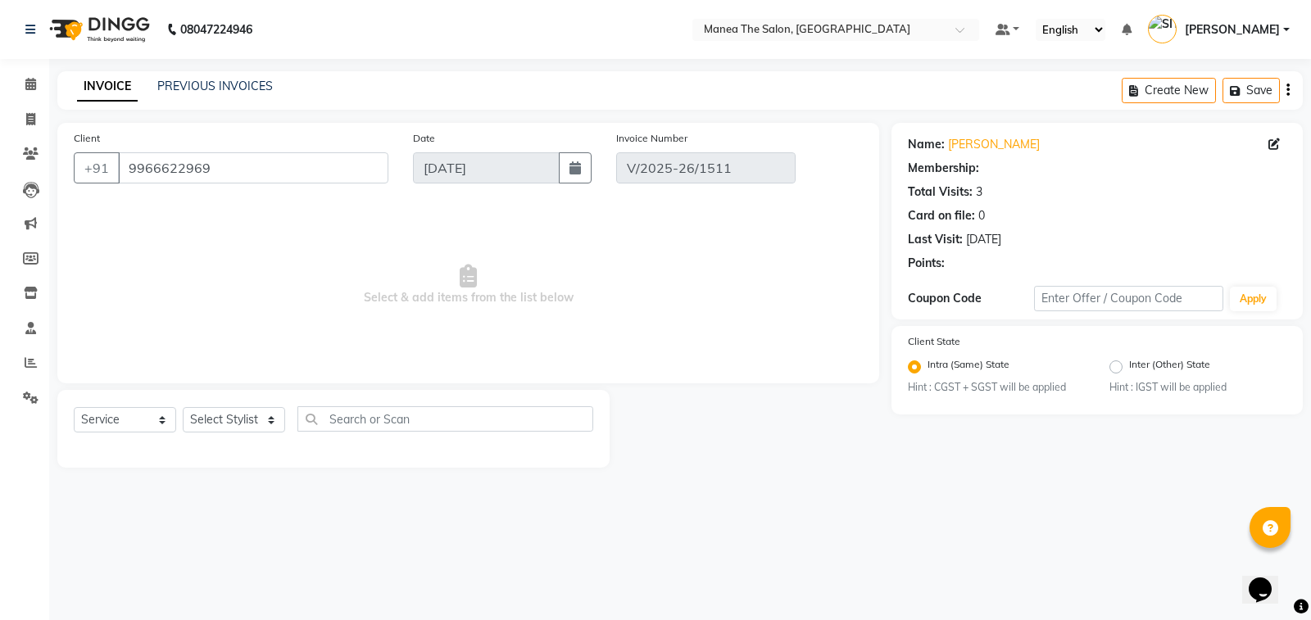
type input "[DATE]"
select select "select"
click at [975, 132] on div "Name: Sumant Verma Membership: No Active Membership Total Visits: 3 Card on fil…" at bounding box center [1097, 200] width 379 height 143
click at [973, 142] on link "Sumant Verma" at bounding box center [994, 144] width 92 height 17
click at [504, 168] on input "[DATE]" at bounding box center [486, 167] width 147 height 31
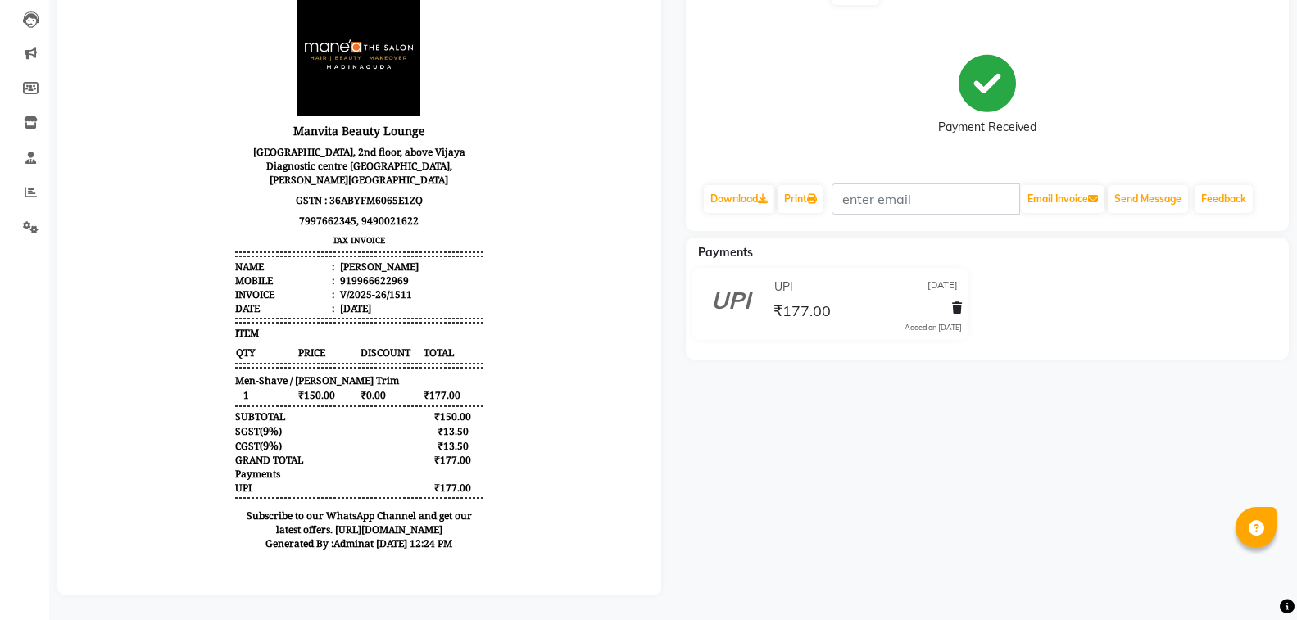
scroll to position [13, 0]
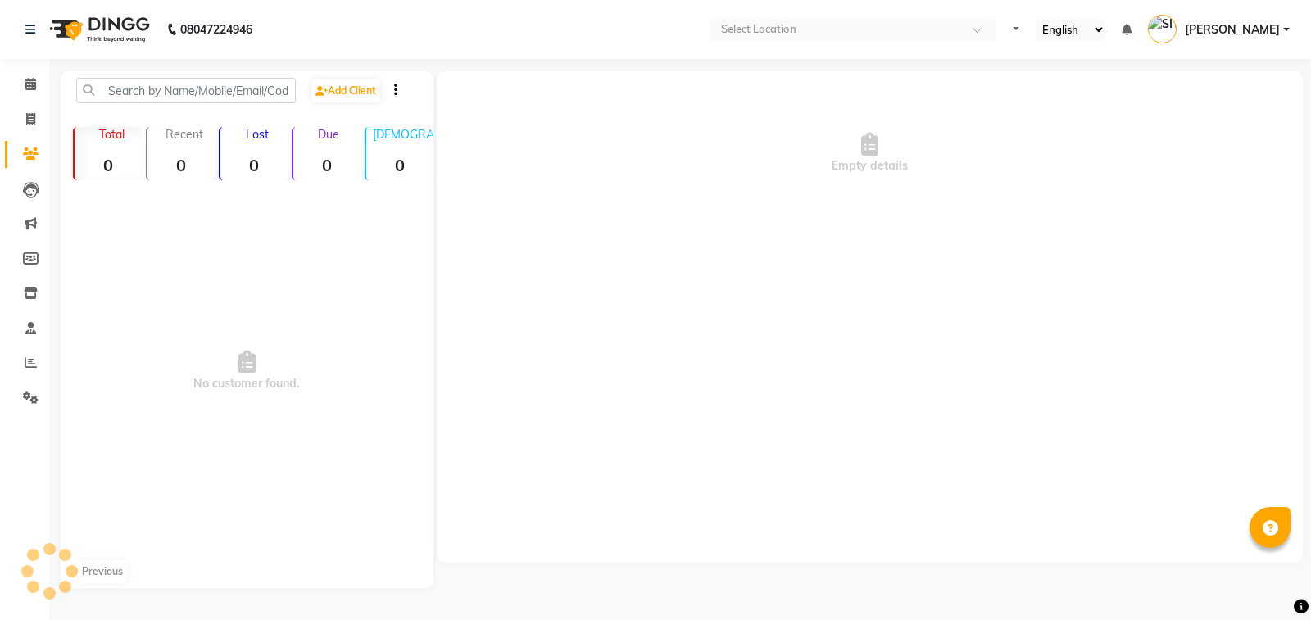
select select "en"
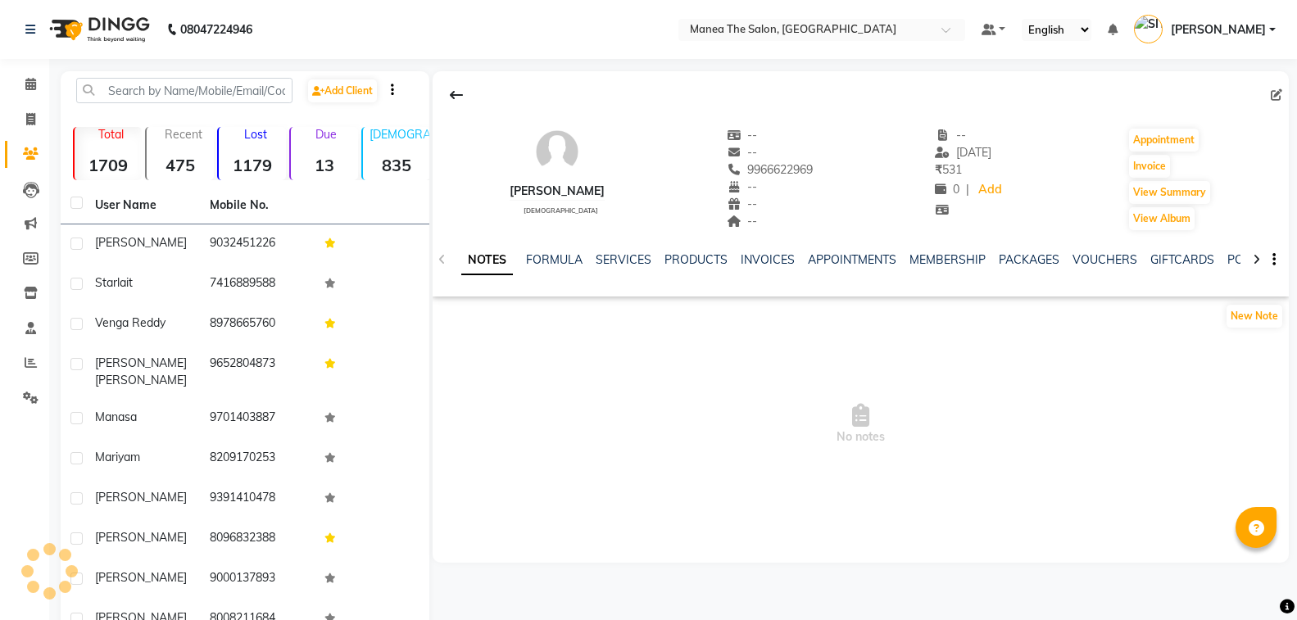
click at [624, 256] on link "SERVICES" at bounding box center [624, 259] width 56 height 15
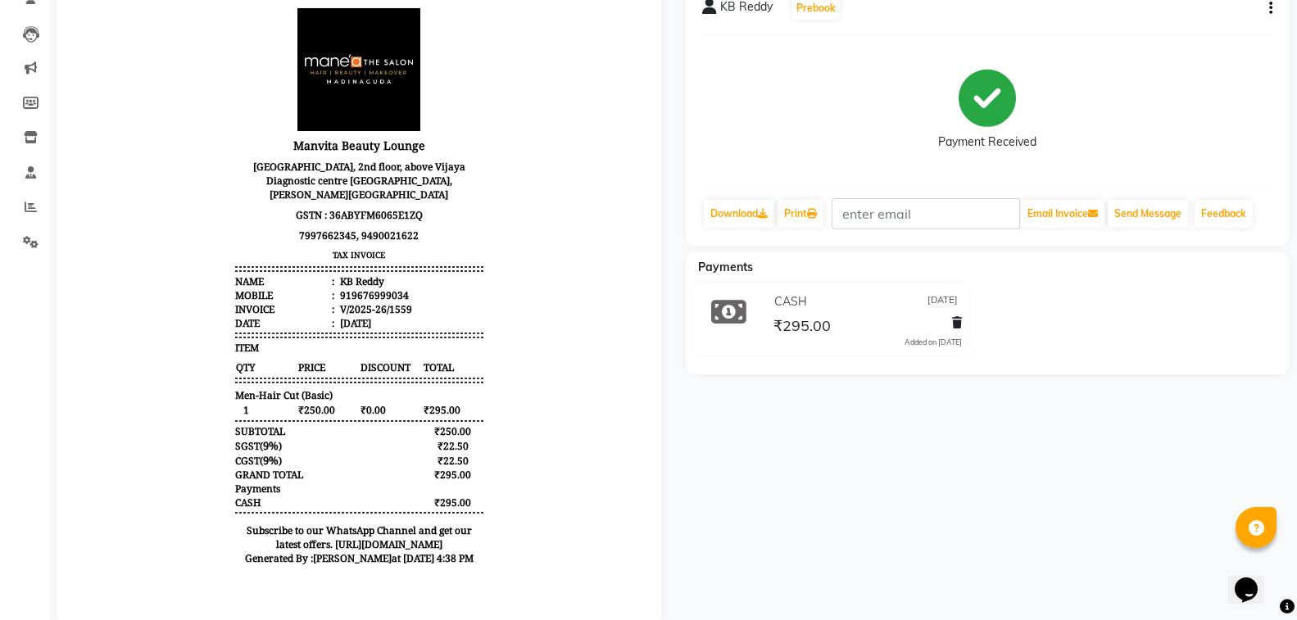
scroll to position [116, 0]
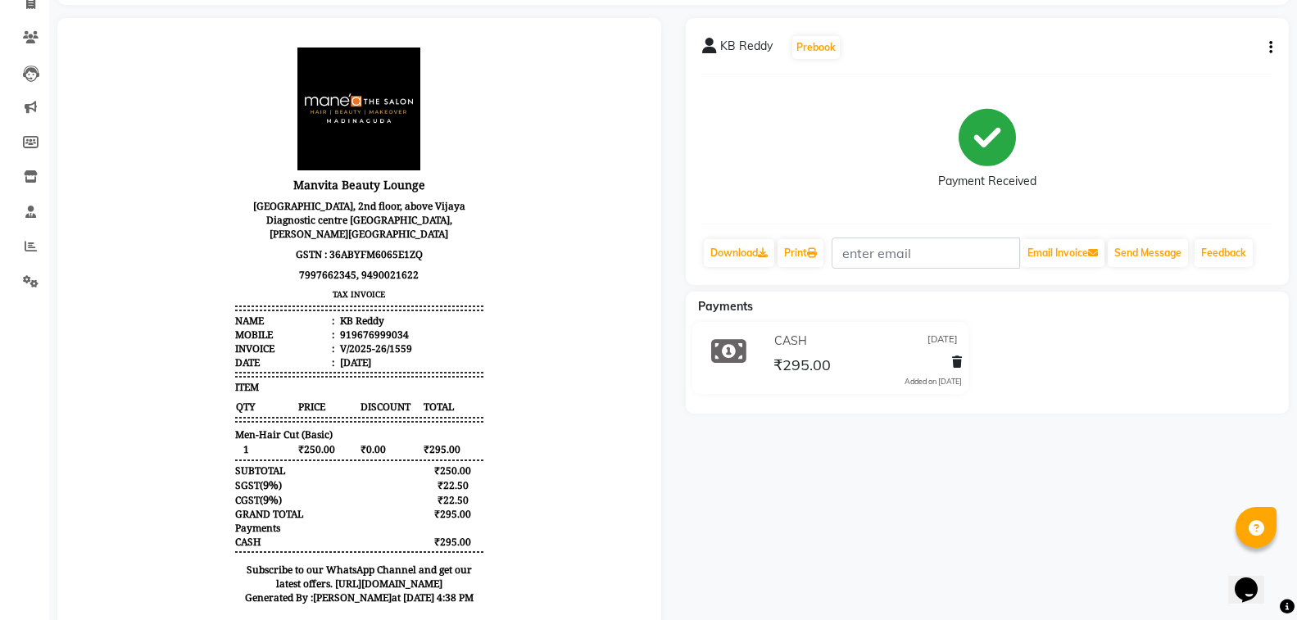
click at [1273, 48] on div "KB Reddy Prebook Payment Received Download Print Email Invoice Send Message Fee…" at bounding box center [988, 151] width 604 height 267
click at [1270, 48] on icon "button" at bounding box center [1270, 48] width 3 height 1
click at [1132, 70] on div "Edit Invoice" at bounding box center [1162, 68] width 168 height 20
select select "service"
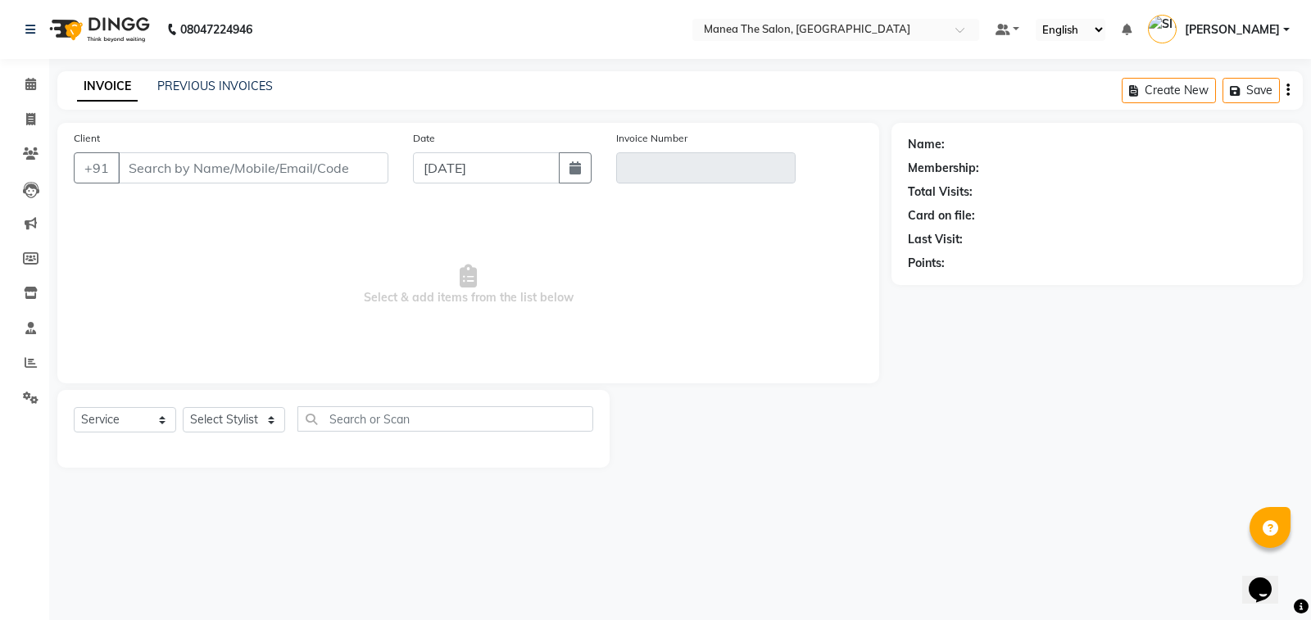
type input "9676999034"
type input "V/2025-26/1559"
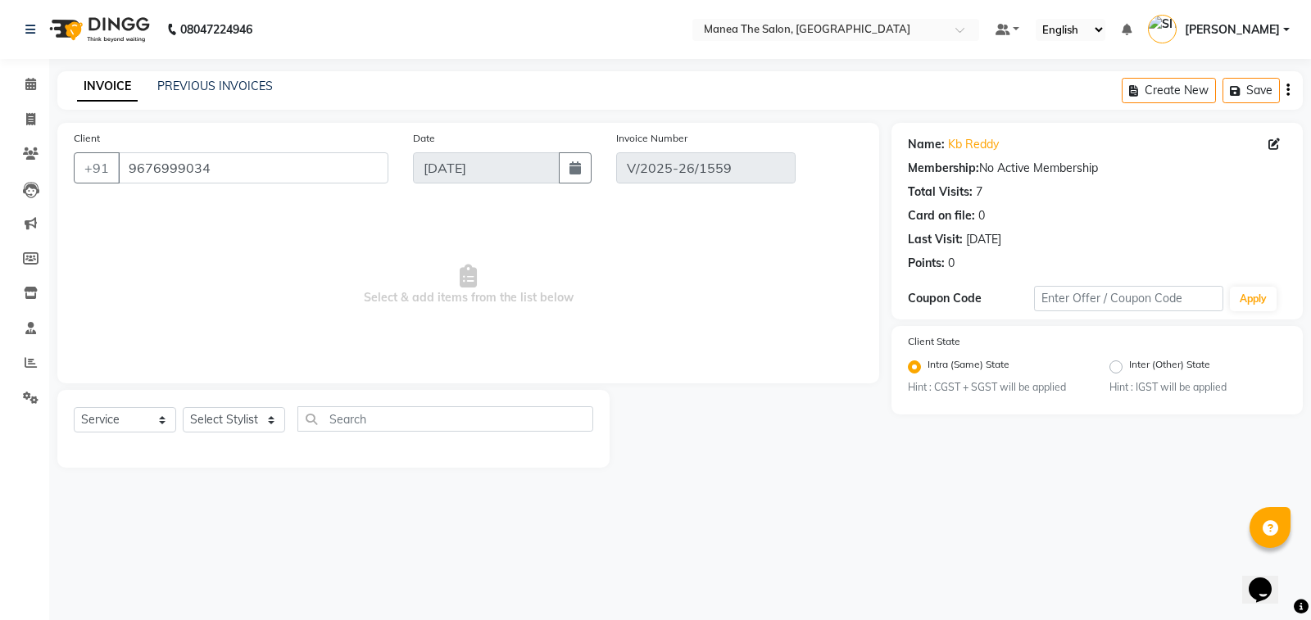
type input "[DATE]"
select select "select"
click at [978, 145] on link "Kb Reddy" at bounding box center [973, 144] width 51 height 17
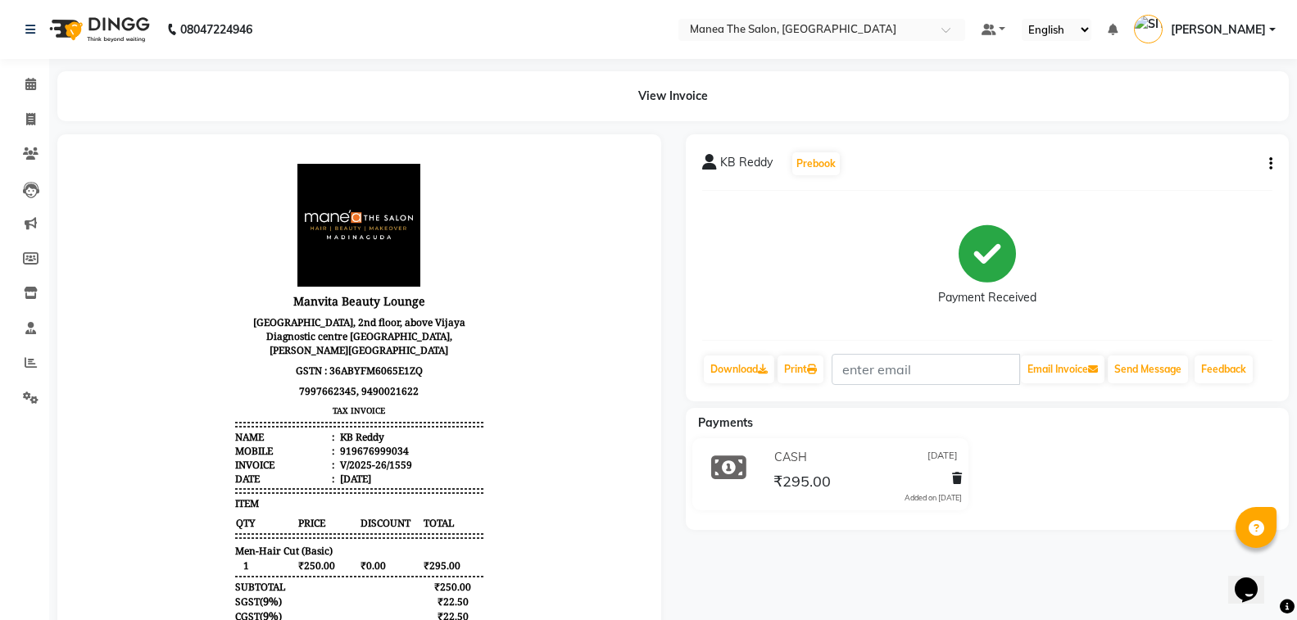
click at [792, 464] on span "CASH" at bounding box center [790, 457] width 33 height 17
click at [959, 476] on icon at bounding box center [957, 478] width 10 height 11
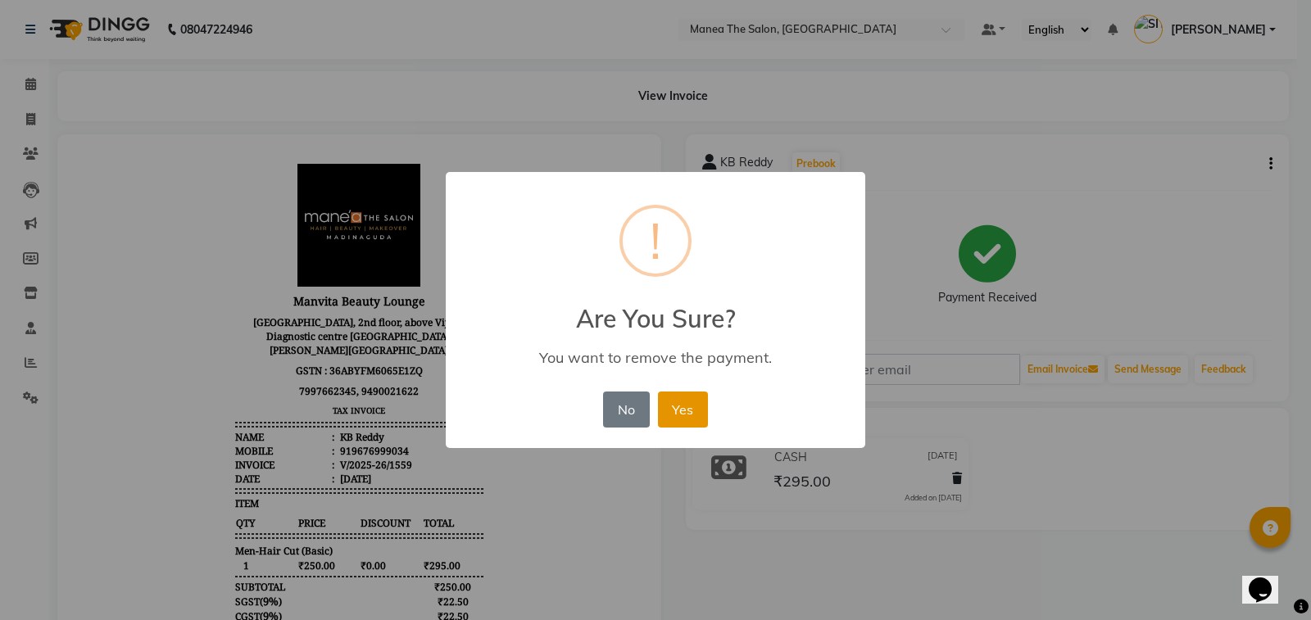
click at [678, 415] on button "Yes" at bounding box center [683, 410] width 50 height 36
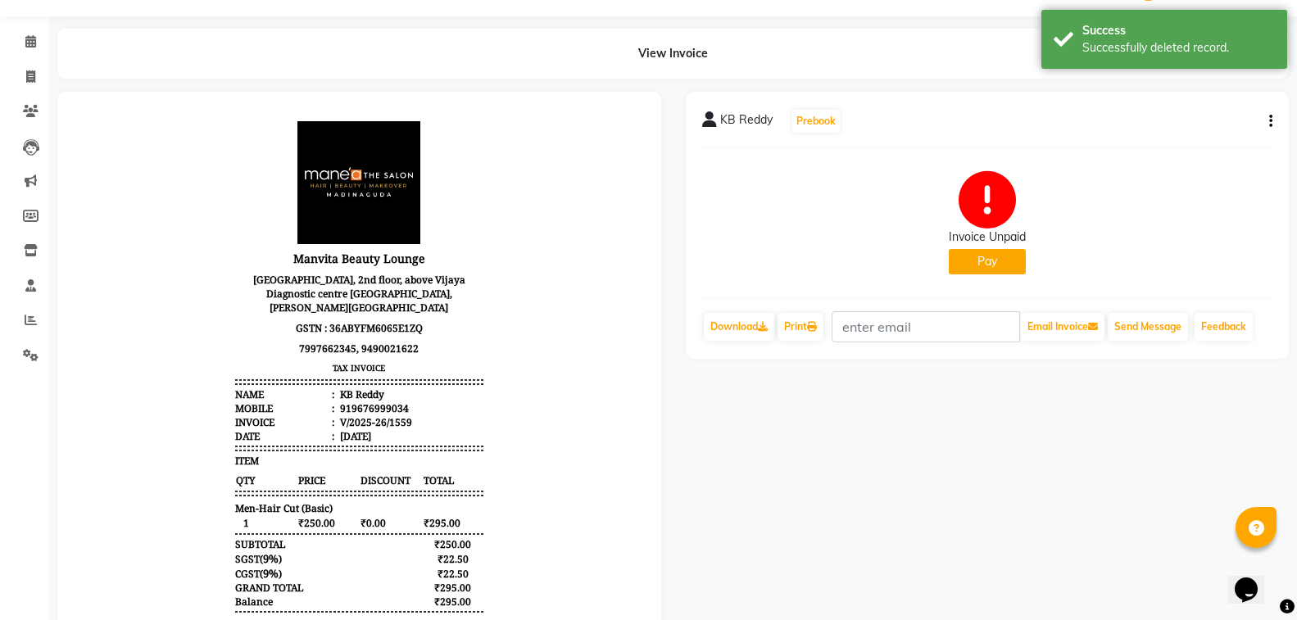
scroll to position [20, 0]
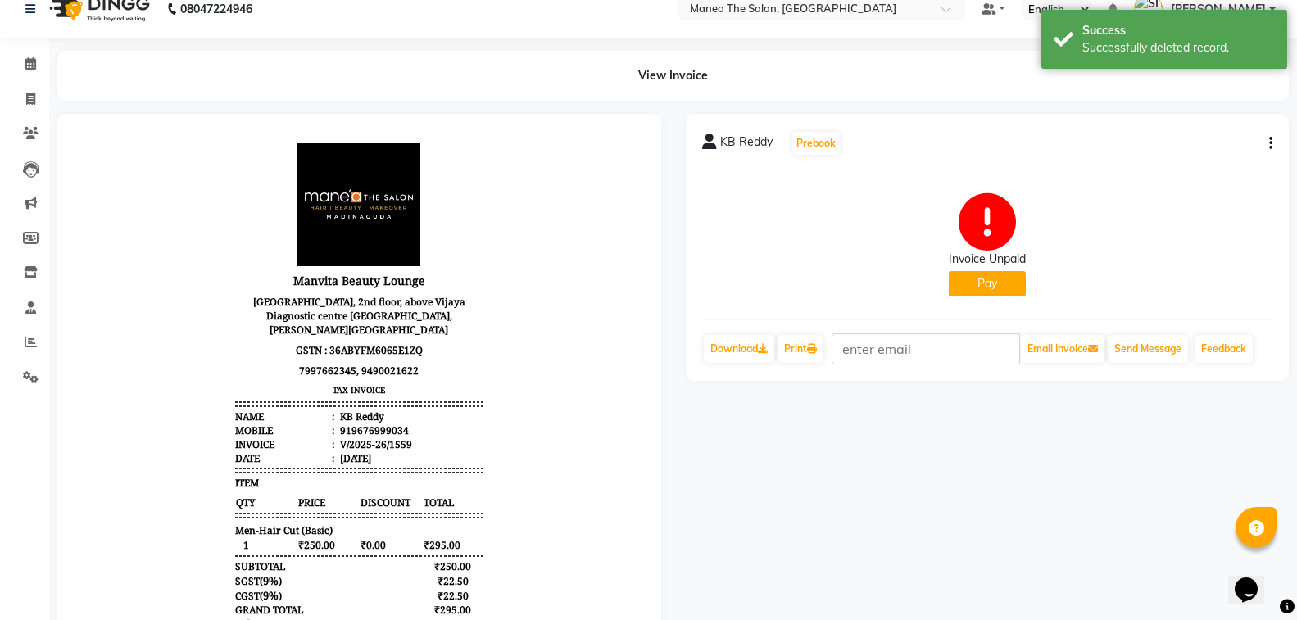
click at [971, 292] on button "Pay" at bounding box center [987, 283] width 77 height 25
select select "33"
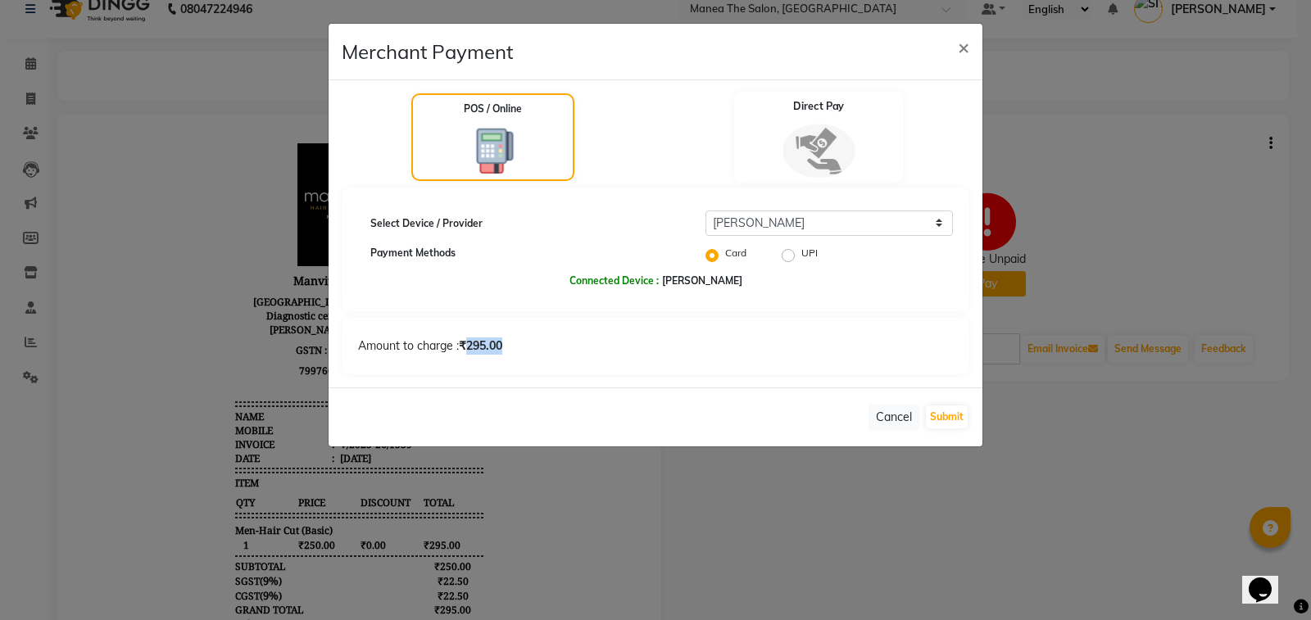
click at [821, 144] on img at bounding box center [819, 151] width 72 height 54
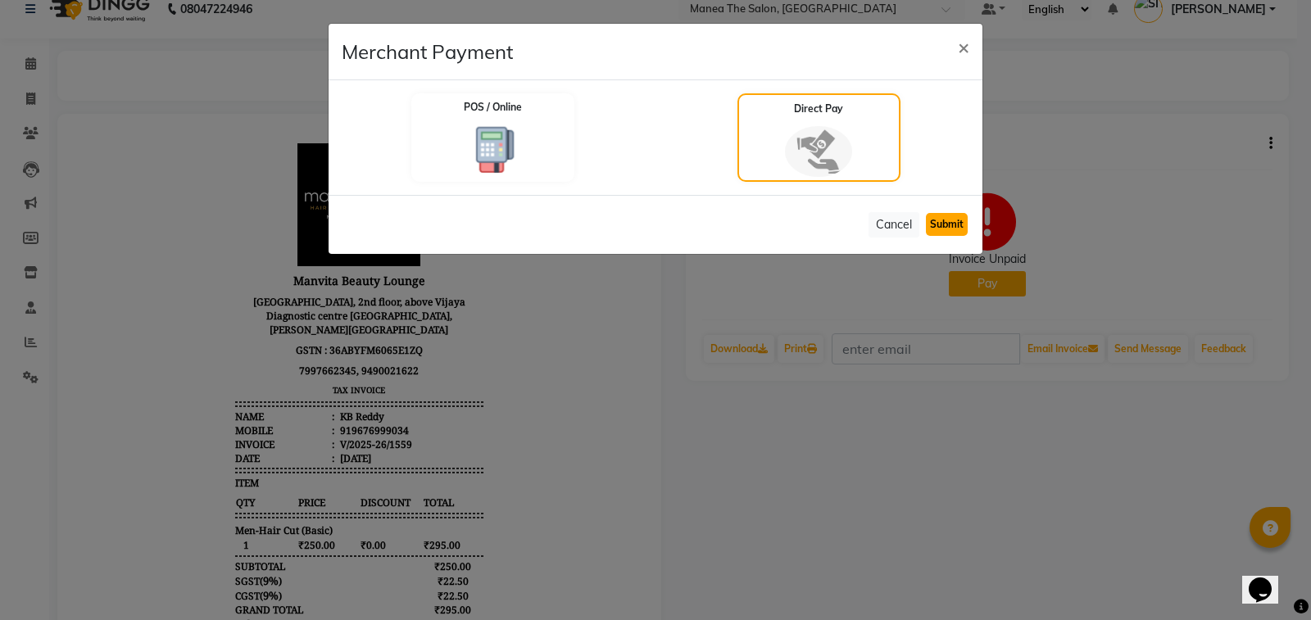
click at [952, 227] on button "Submit" at bounding box center [947, 224] width 42 height 23
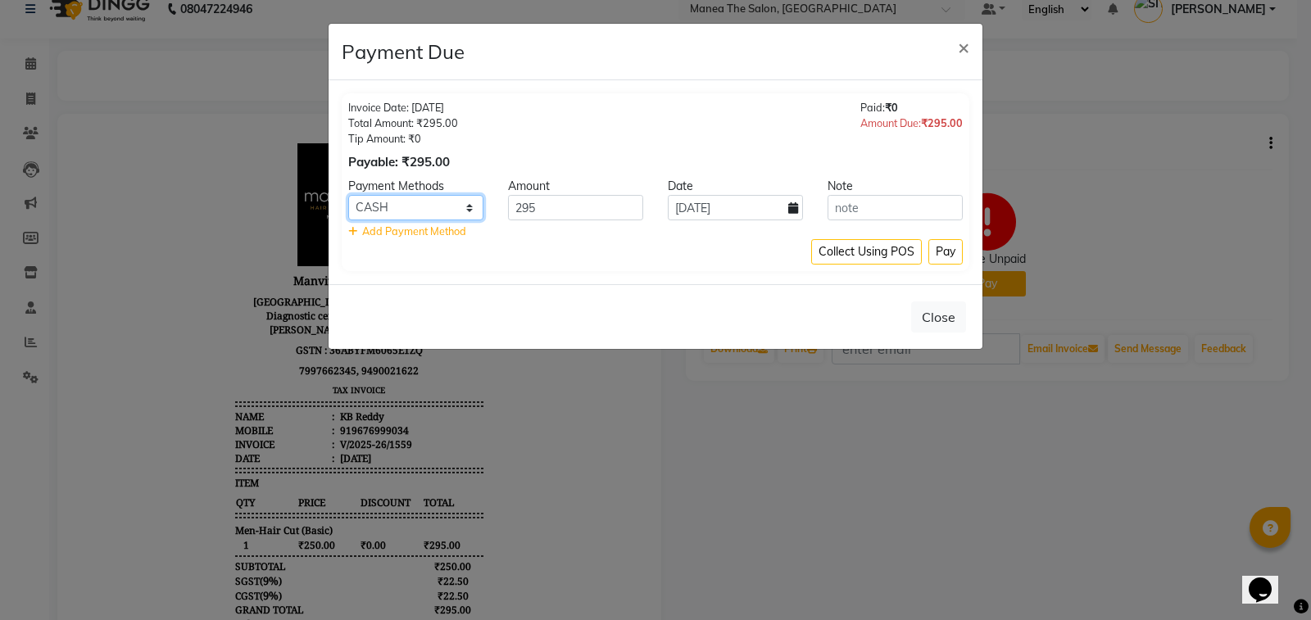
click at [470, 211] on select "CARD UPI Comp CASH" at bounding box center [415, 207] width 135 height 25
select select "8"
click at [348, 195] on select "CARD UPI Comp CASH" at bounding box center [415, 207] width 135 height 25
click at [697, 212] on input "[DATE]" at bounding box center [735, 207] width 135 height 25
select select "9"
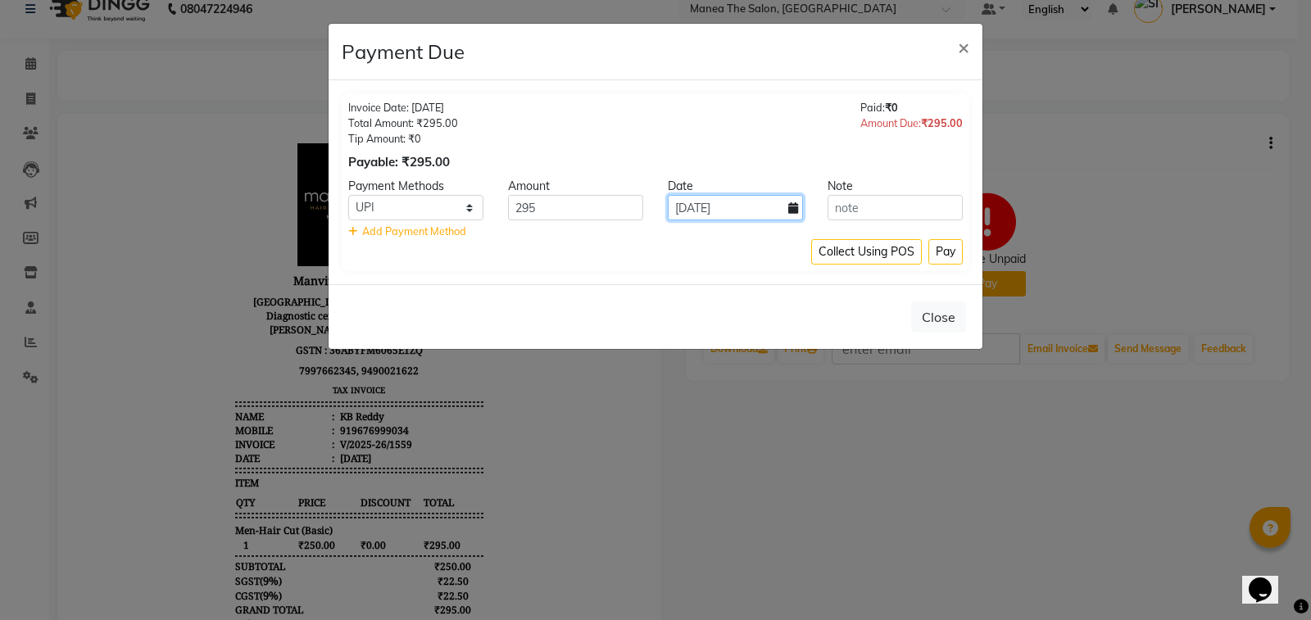
select select "2025"
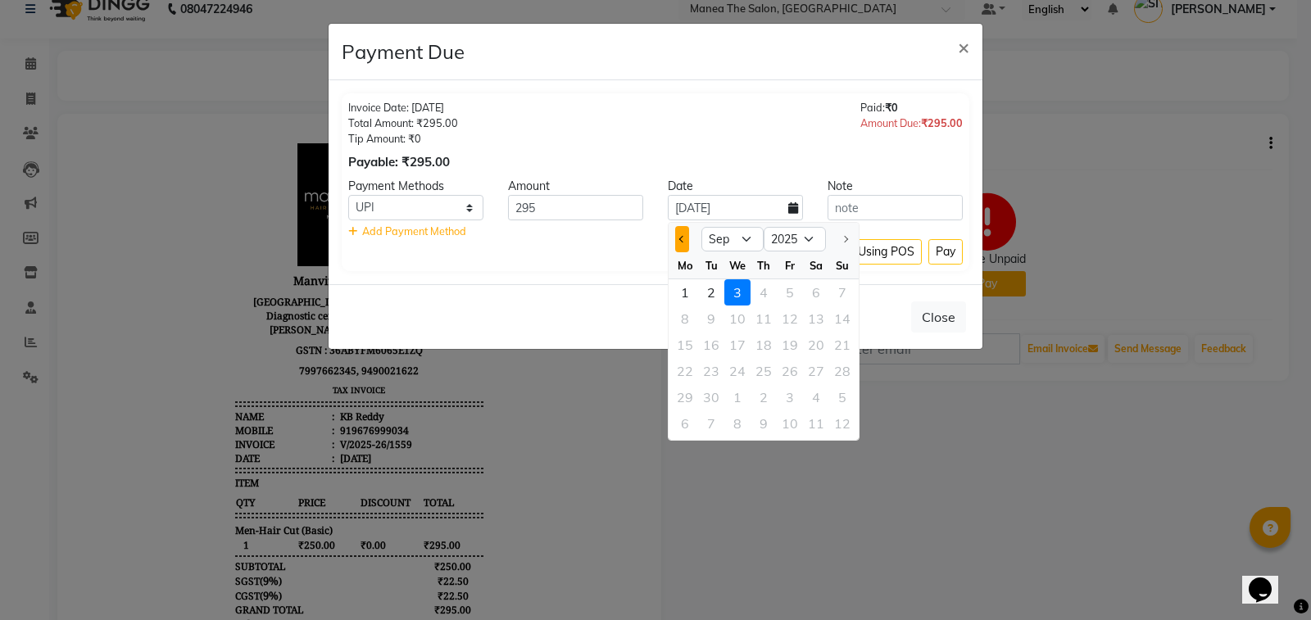
click at [682, 237] on span "Previous month" at bounding box center [682, 239] width 7 height 7
select select "8"
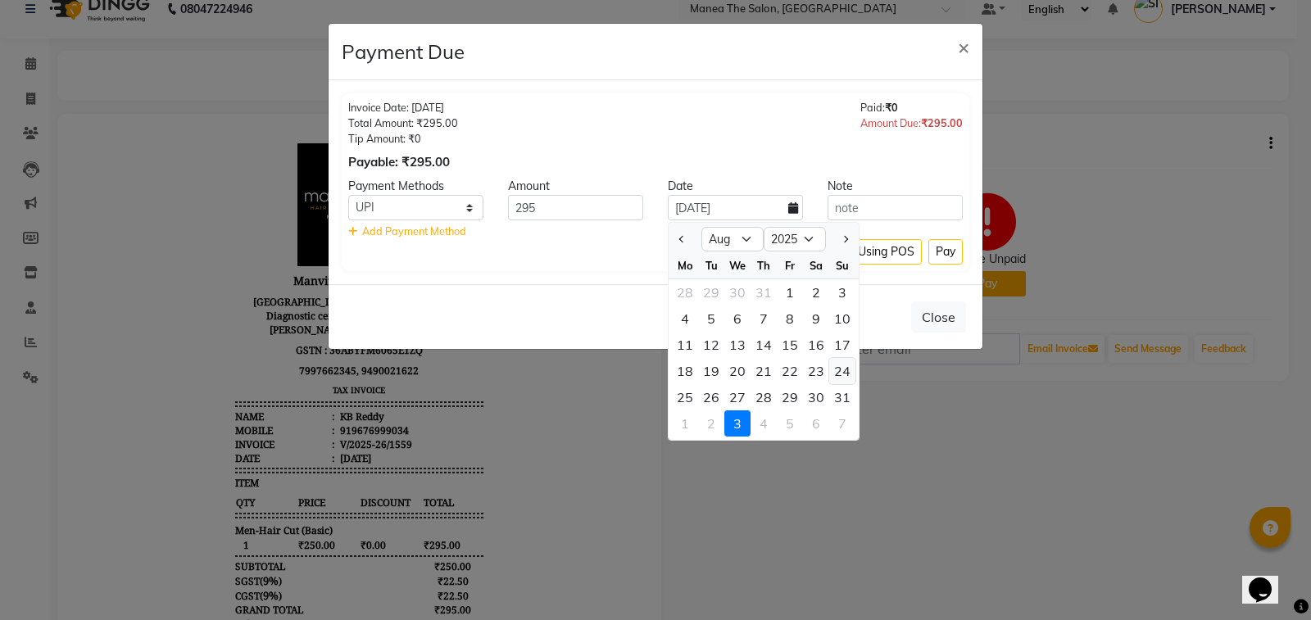
click at [839, 371] on div "24" at bounding box center [842, 371] width 26 height 26
type input "[DATE]"
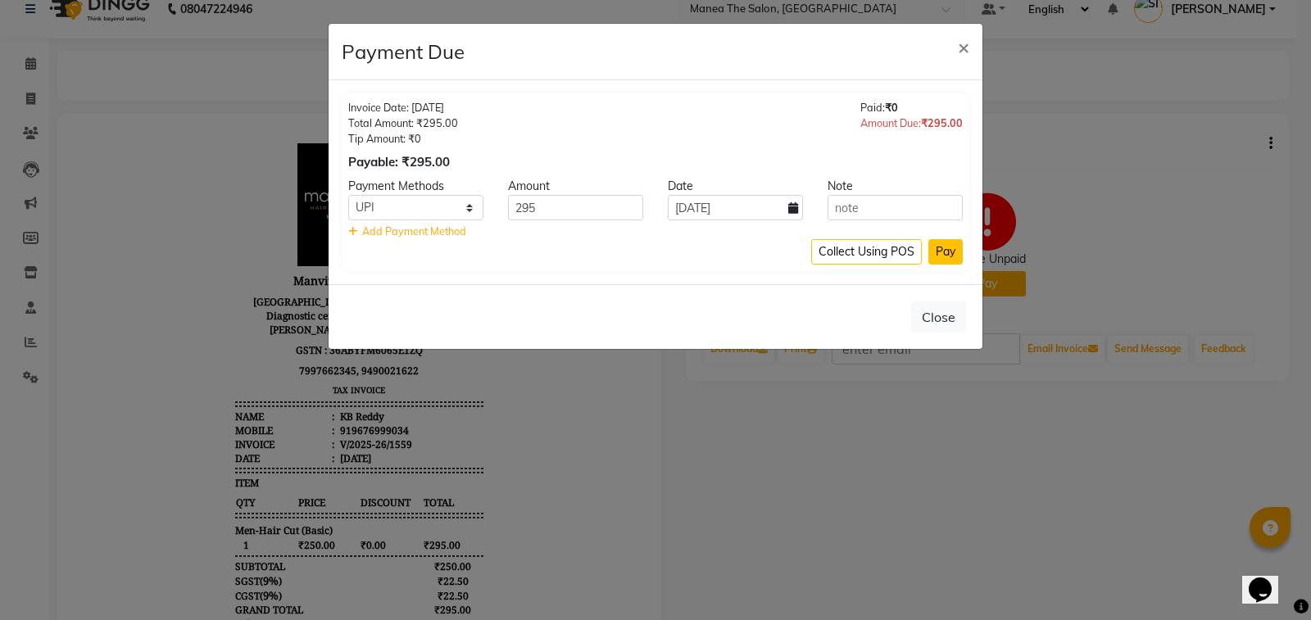
click at [948, 253] on button "Pay" at bounding box center [945, 251] width 34 height 25
